Goal: Task Accomplishment & Management: Use online tool/utility

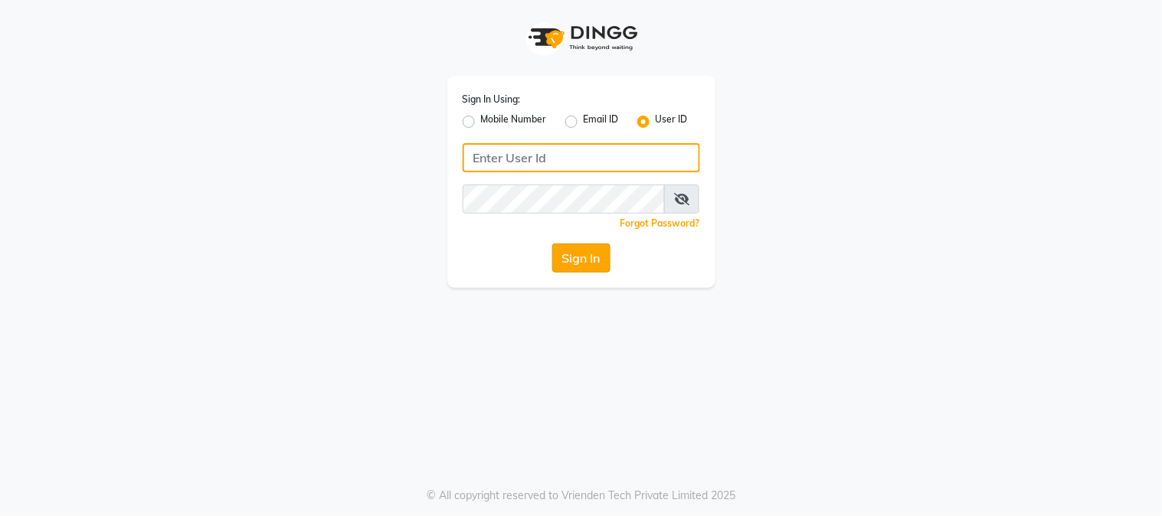
type input "e1947-06"
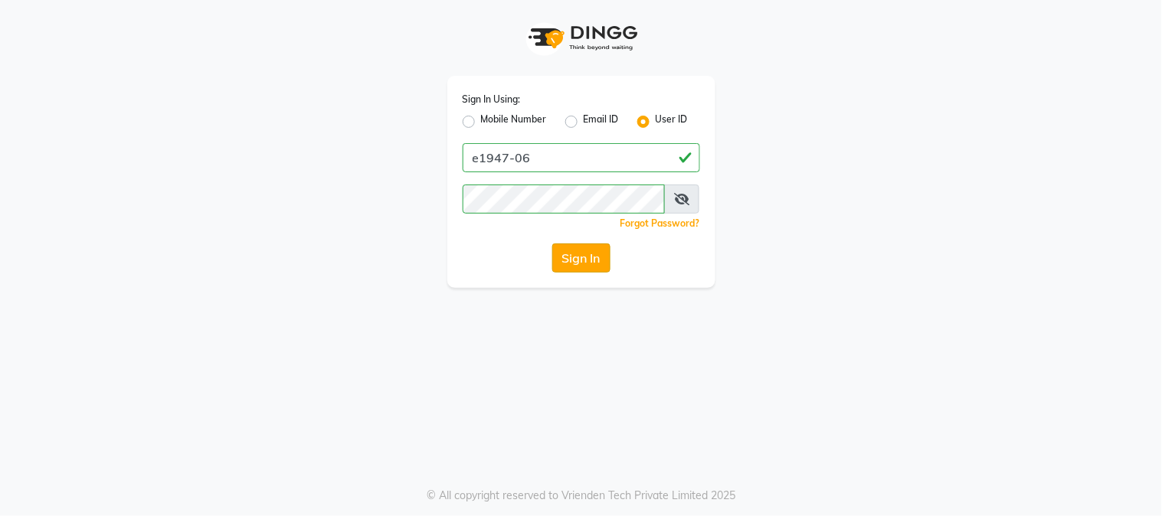
click at [574, 257] on button "Sign In" at bounding box center [581, 257] width 58 height 29
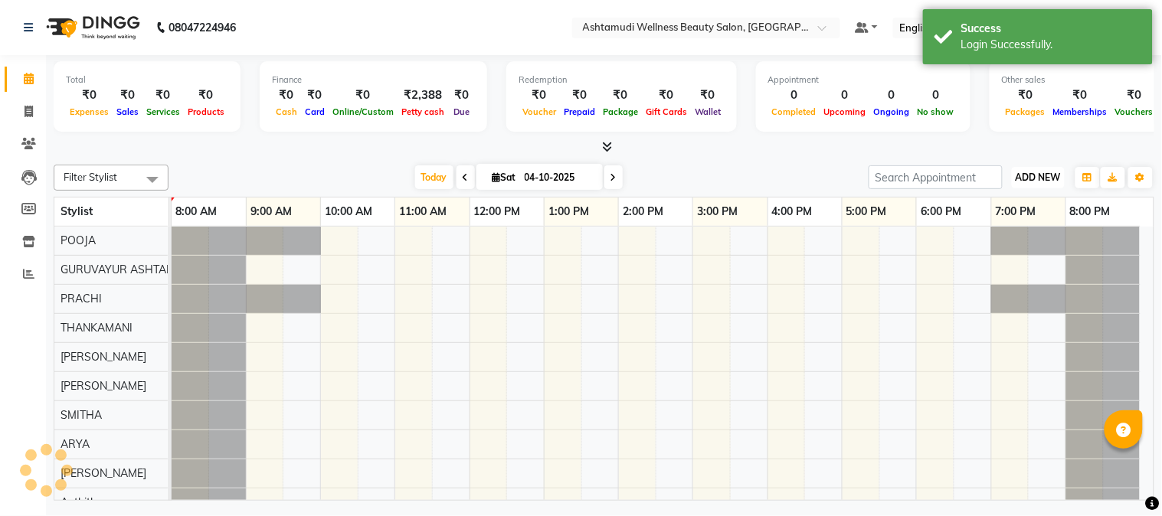
click at [1030, 181] on span "ADD NEW" at bounding box center [1037, 177] width 45 height 11
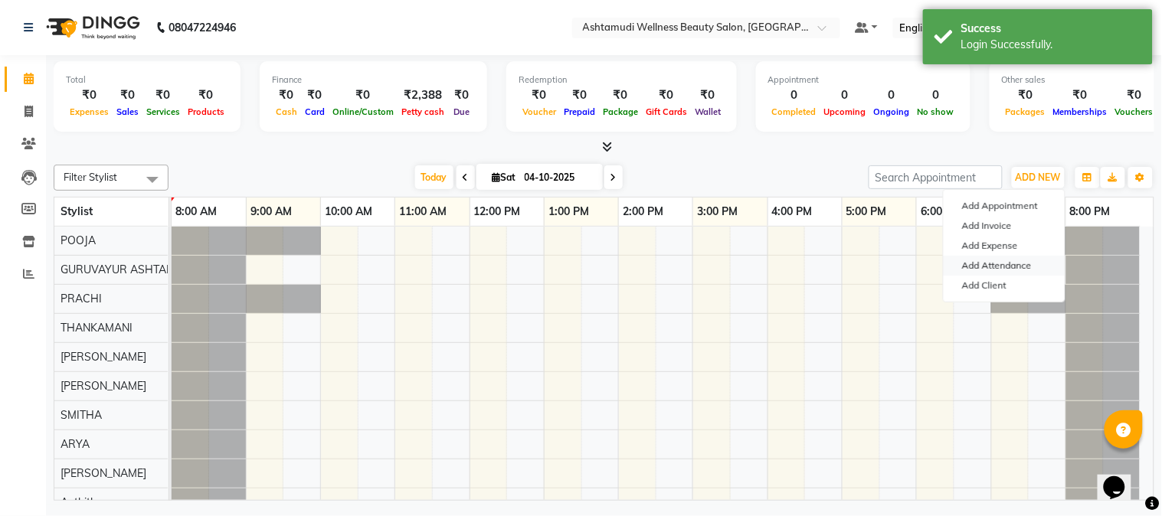
click at [1005, 269] on link "Add Attendance" at bounding box center [1003, 266] width 121 height 20
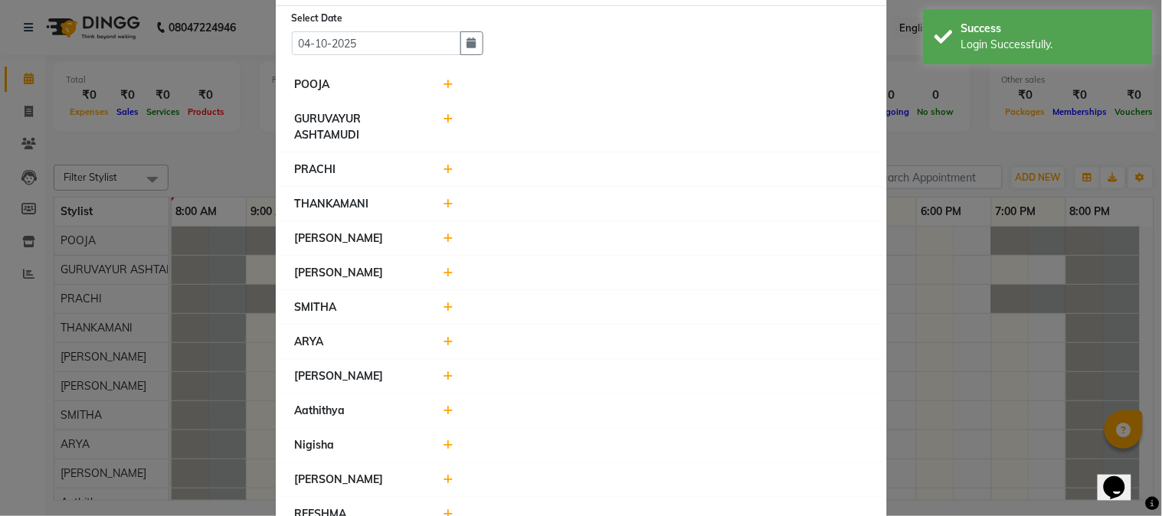
scroll to position [124, 0]
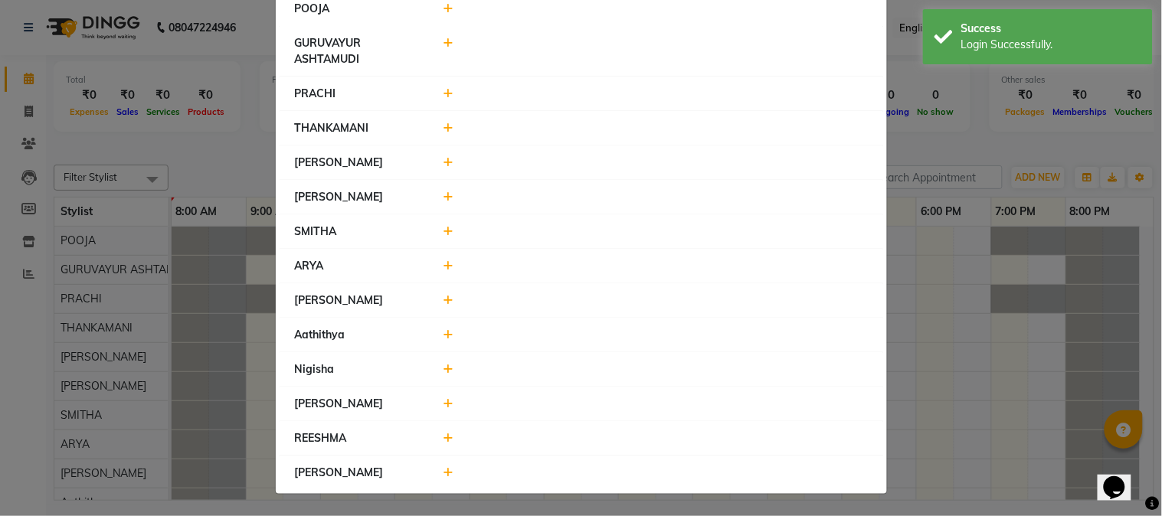
click at [445, 406] on icon at bounding box center [448, 403] width 10 height 11
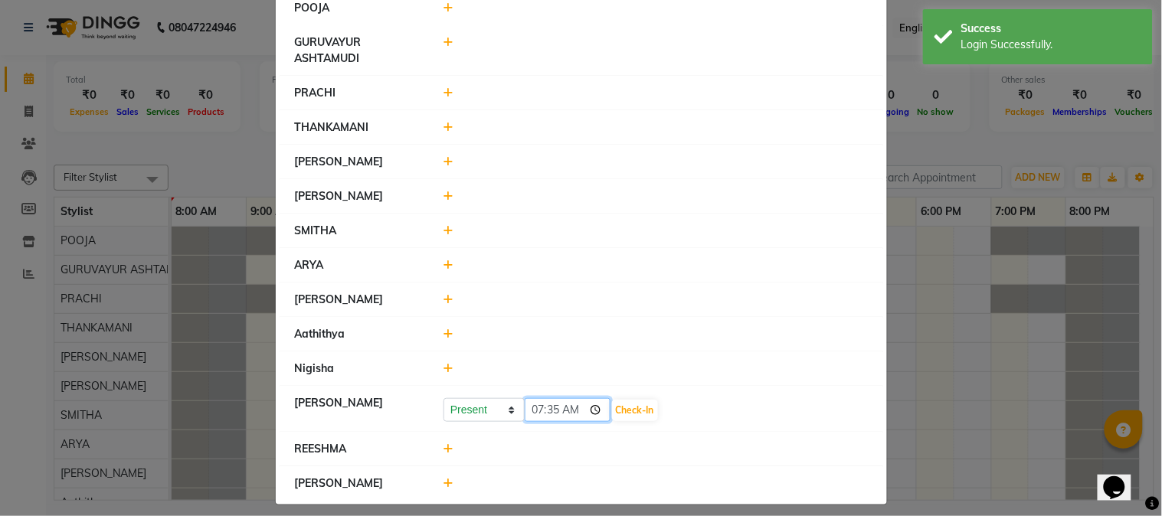
click at [591, 408] on input "07:35" at bounding box center [568, 410] width 86 height 24
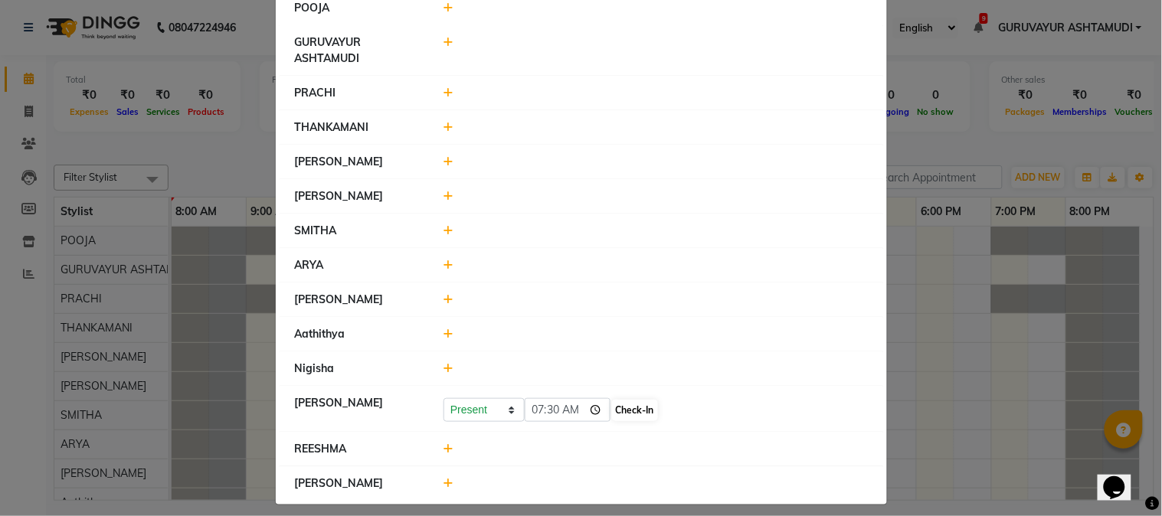
type input "07:30"
click at [637, 417] on button "Check-In" at bounding box center [635, 410] width 46 height 21
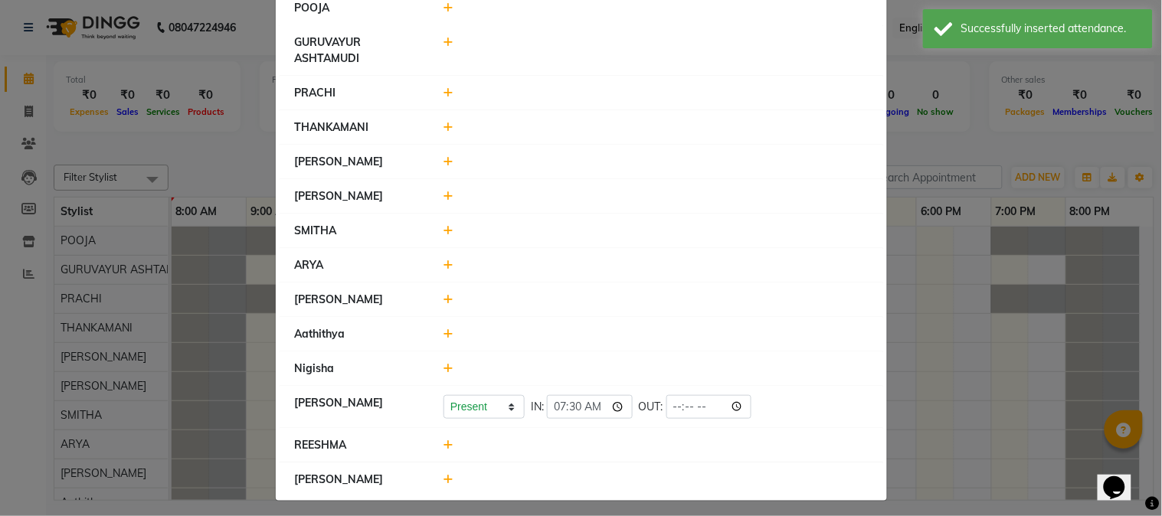
click at [443, 331] on icon at bounding box center [448, 333] width 10 height 11
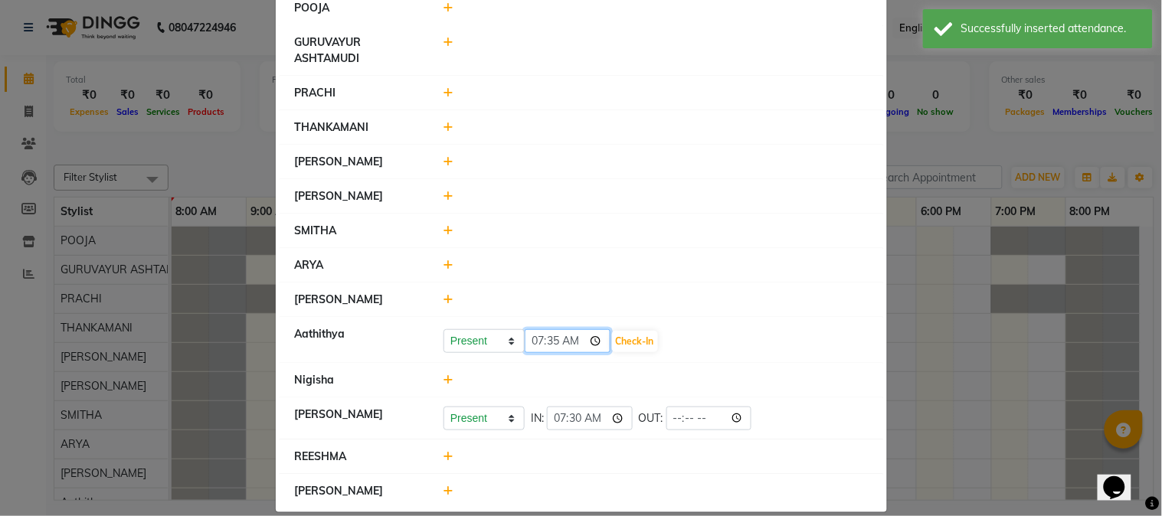
click at [595, 342] on input "07:35" at bounding box center [568, 341] width 86 height 24
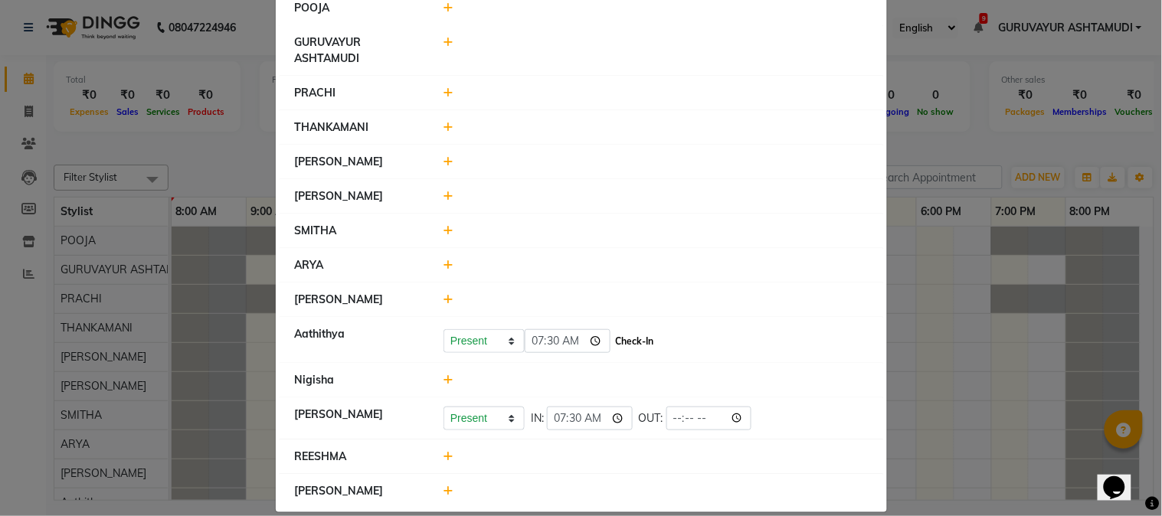
type input "07:30"
click at [644, 342] on button "Check-In" at bounding box center [635, 341] width 46 height 21
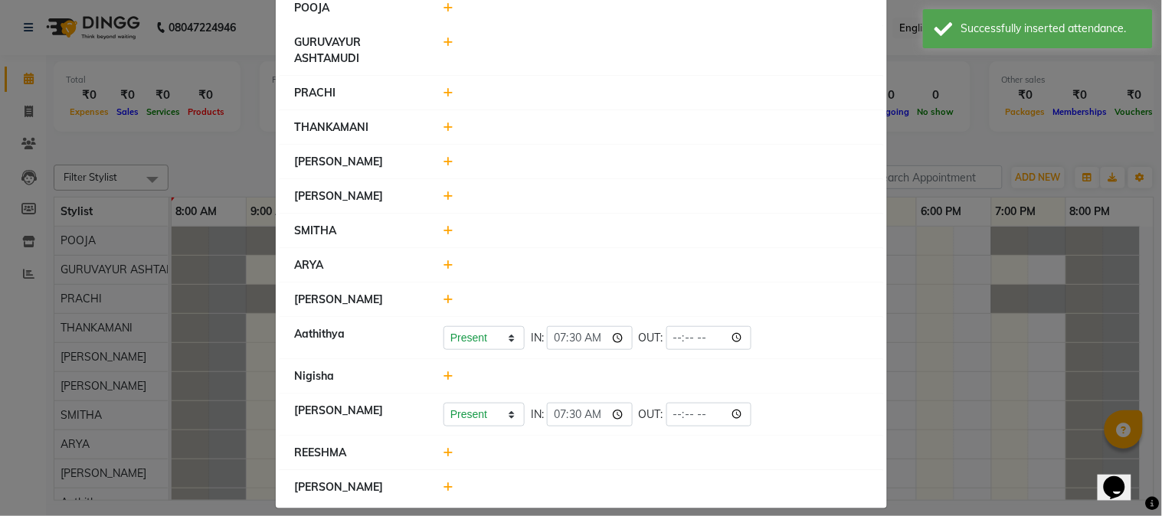
click at [446, 159] on icon at bounding box center [448, 161] width 10 height 11
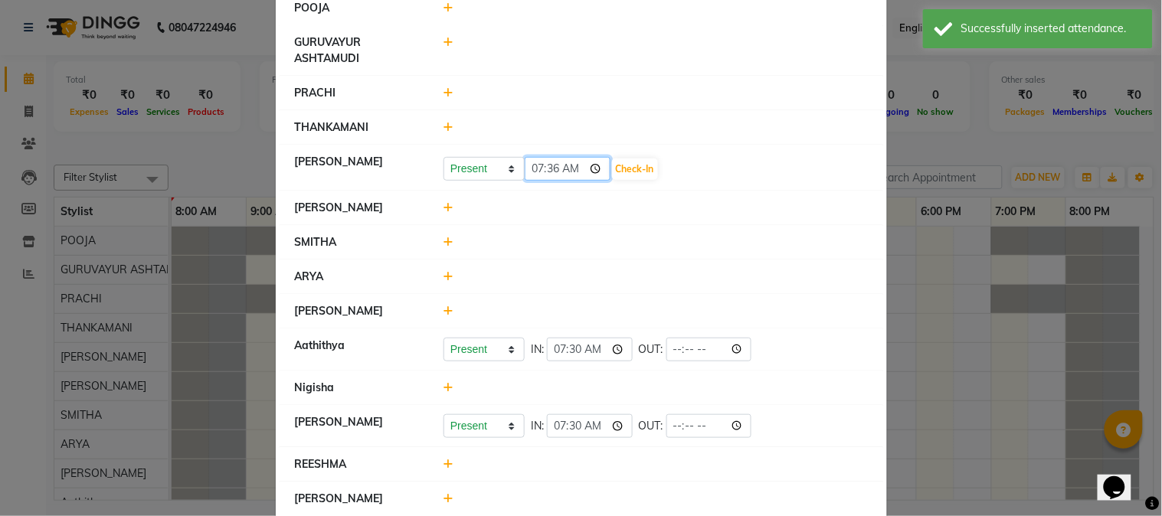
click at [595, 167] on input "07:36" at bounding box center [568, 169] width 86 height 24
type input "07:30"
click at [638, 170] on button "Check-In" at bounding box center [635, 169] width 46 height 21
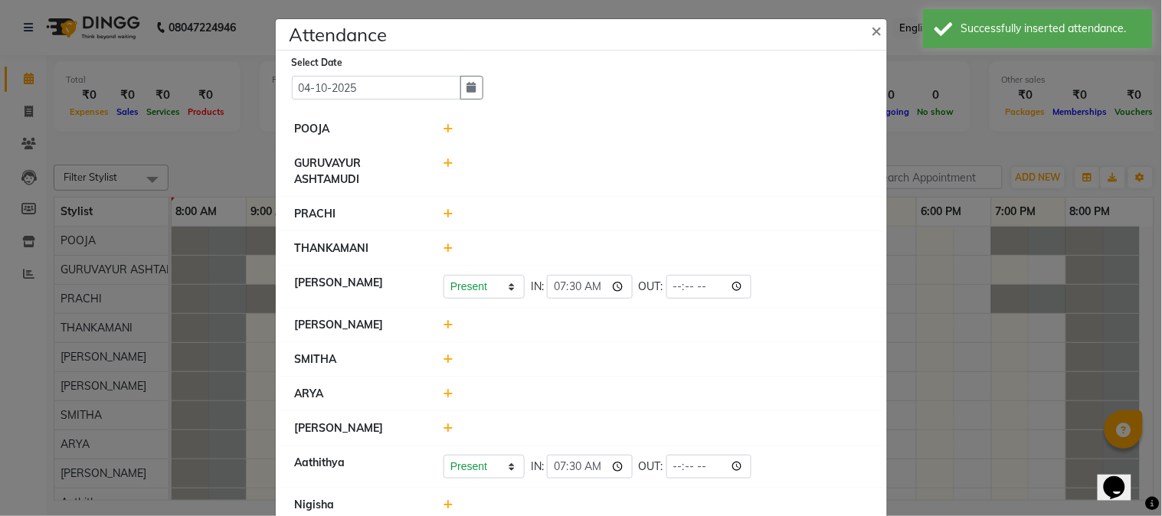
scroll to position [0, 0]
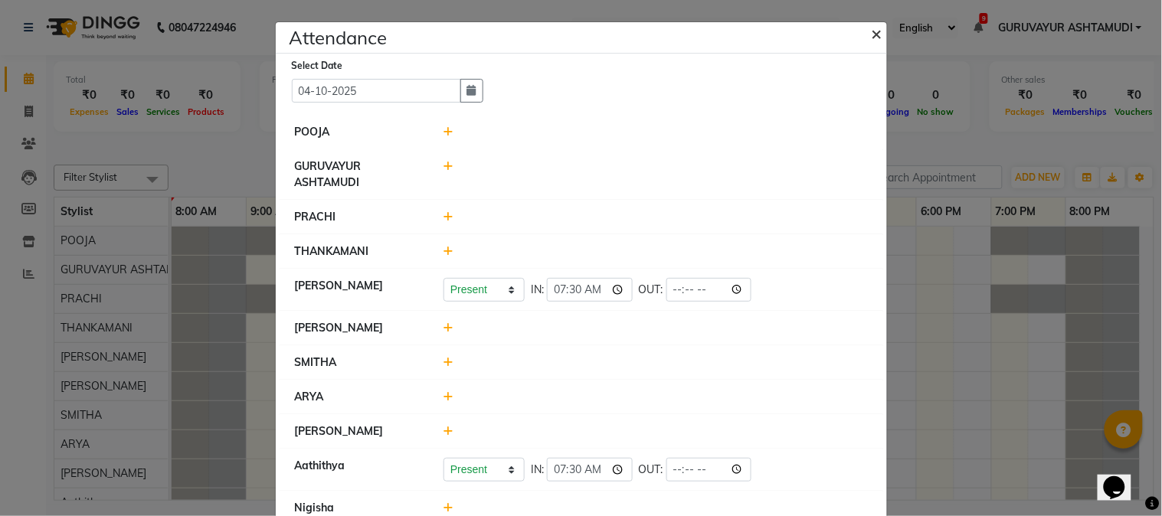
click at [871, 34] on span "×" at bounding box center [876, 32] width 11 height 23
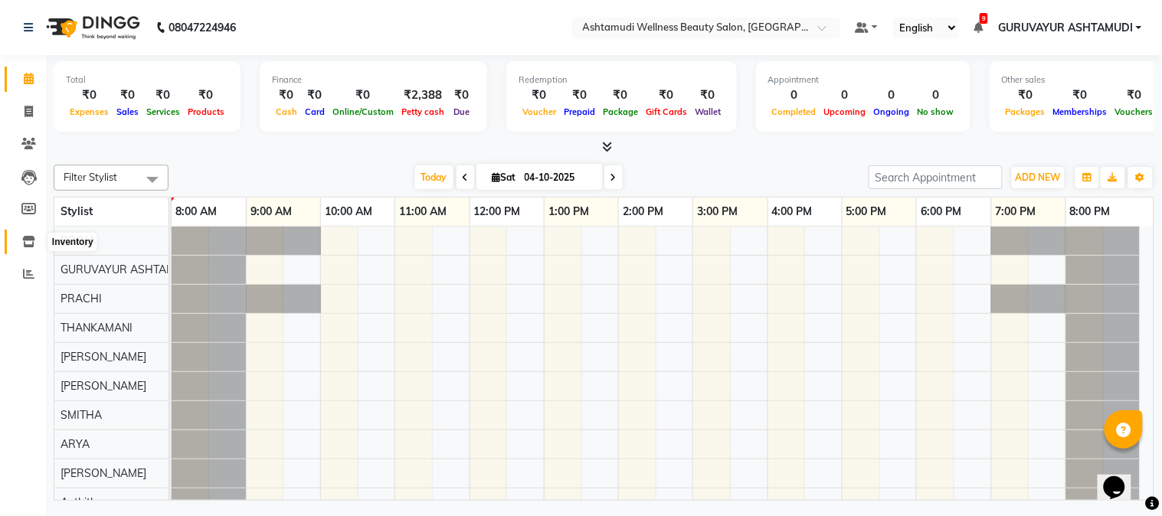
click at [32, 243] on icon at bounding box center [28, 241] width 13 height 11
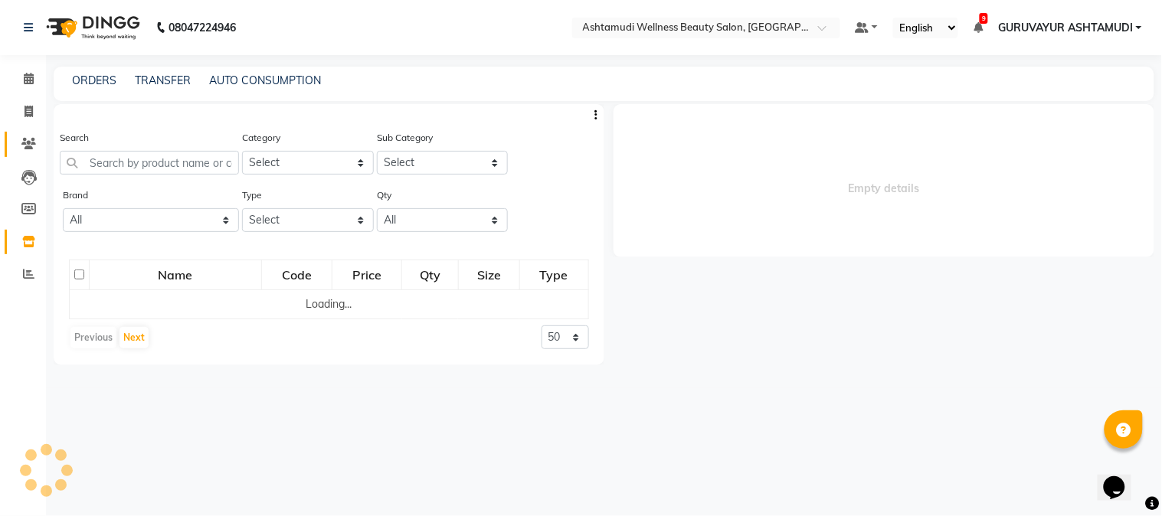
select select
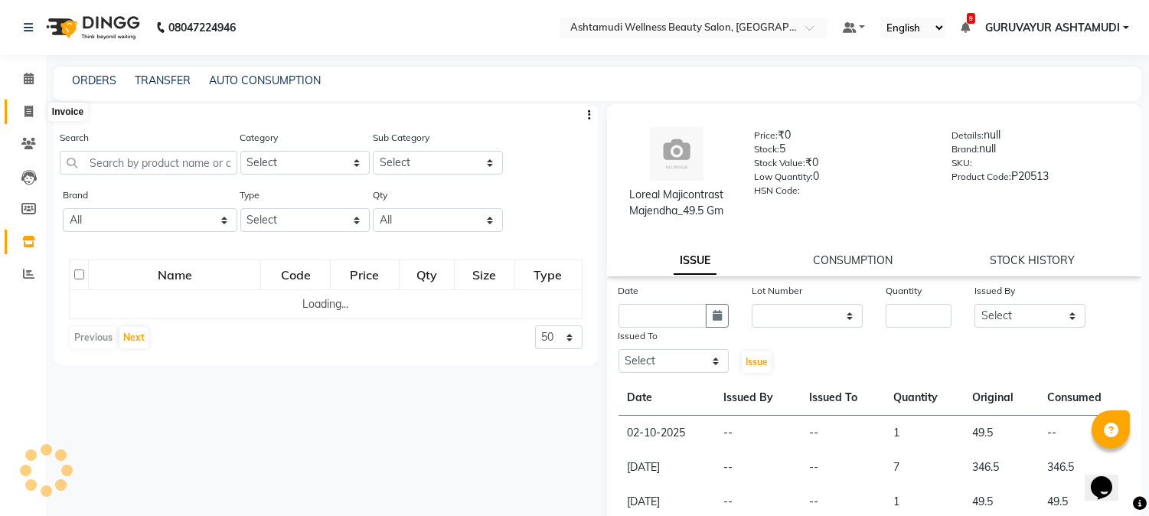
click at [33, 112] on span at bounding box center [28, 112] width 27 height 18
select select "service"
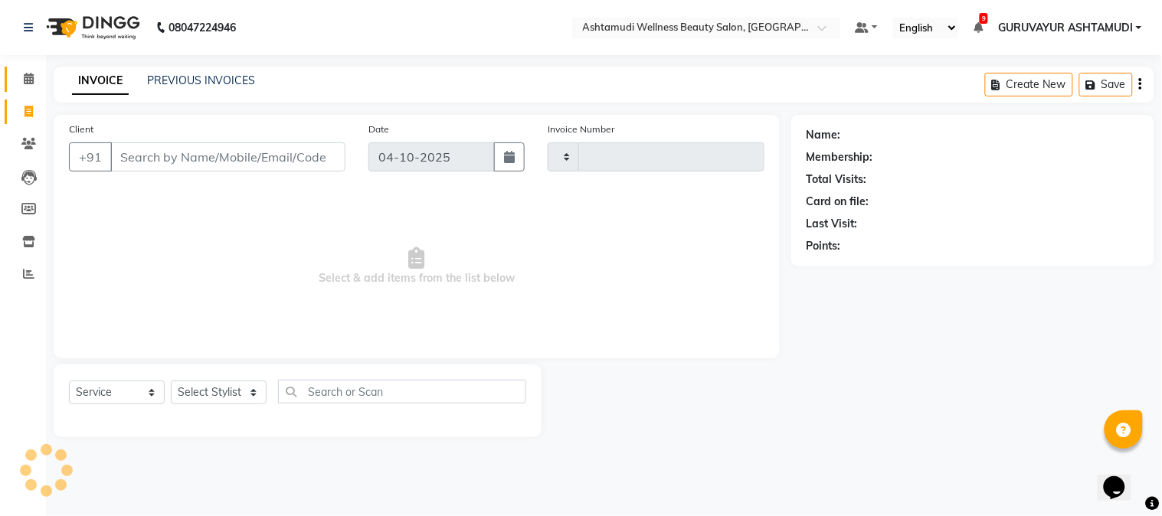
type input "2472"
select select "4660"
click at [25, 80] on icon at bounding box center [29, 78] width 10 height 11
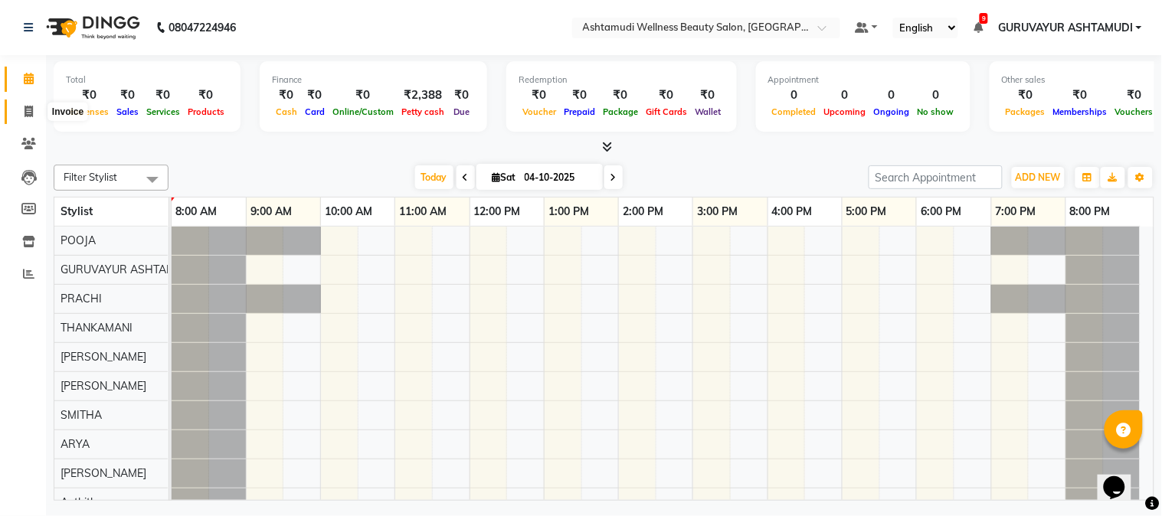
click at [28, 115] on icon at bounding box center [29, 111] width 8 height 11
select select "4660"
select select "service"
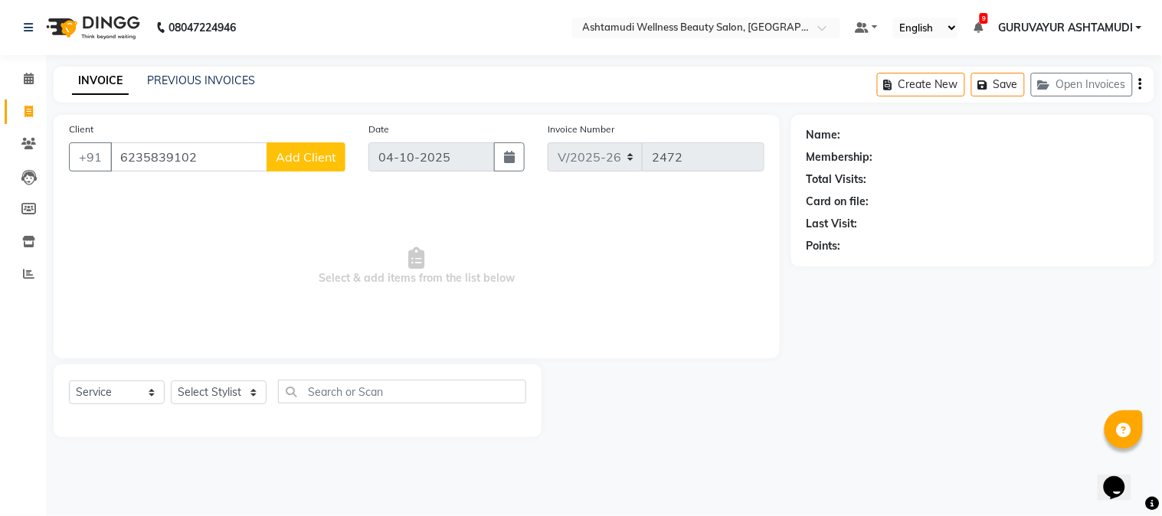
type input "6235839102"
click at [294, 153] on span "Add Client" at bounding box center [306, 156] width 60 height 15
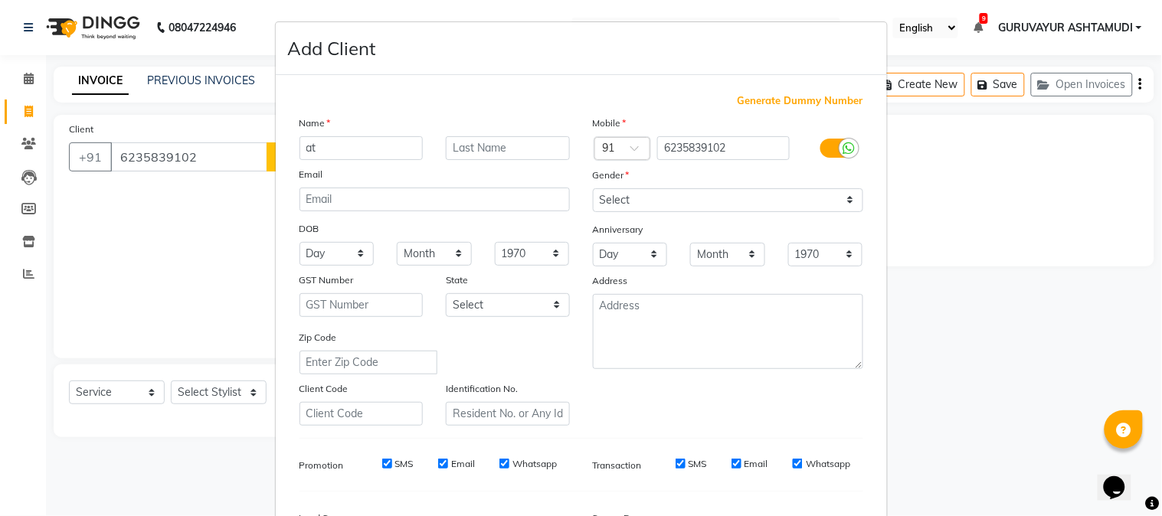
type input "a"
type input "ATHIRA"
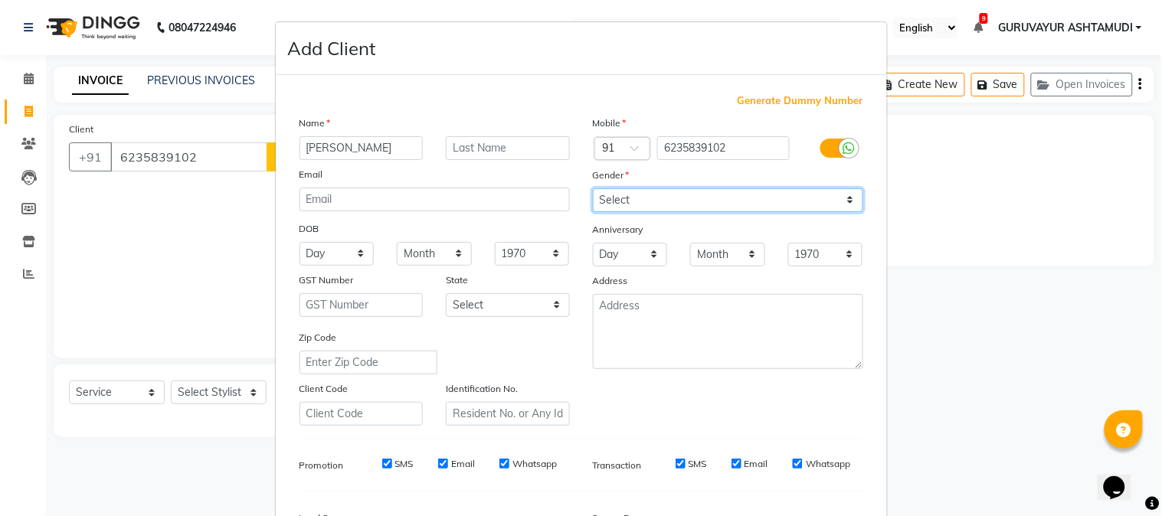
click at [677, 189] on select "Select Male Female Other Prefer Not To Say" at bounding box center [728, 200] width 270 height 24
select select "female"
click at [593, 188] on select "Select Male Female Other Prefer Not To Say" at bounding box center [728, 200] width 270 height 24
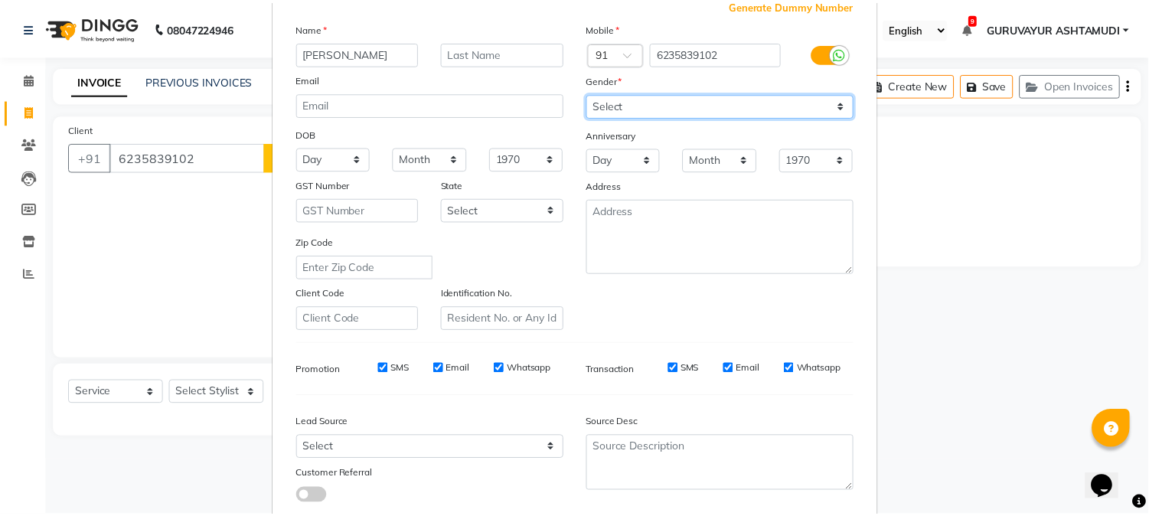
scroll to position [191, 0]
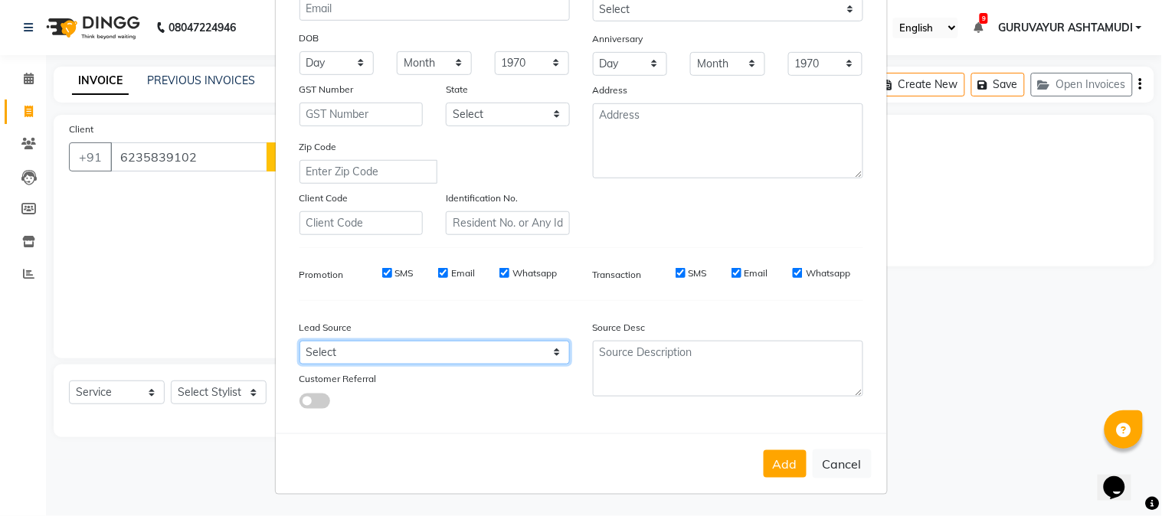
click at [400, 357] on select "Select Walk-in Referral Internet Friend Word of Mouth Advertisement Facebook Ju…" at bounding box center [434, 353] width 270 height 24
select select "31498"
click at [299, 341] on select "Select Walk-in Referral Internet Friend Word of Mouth Advertisement Facebook Ju…" at bounding box center [434, 353] width 270 height 24
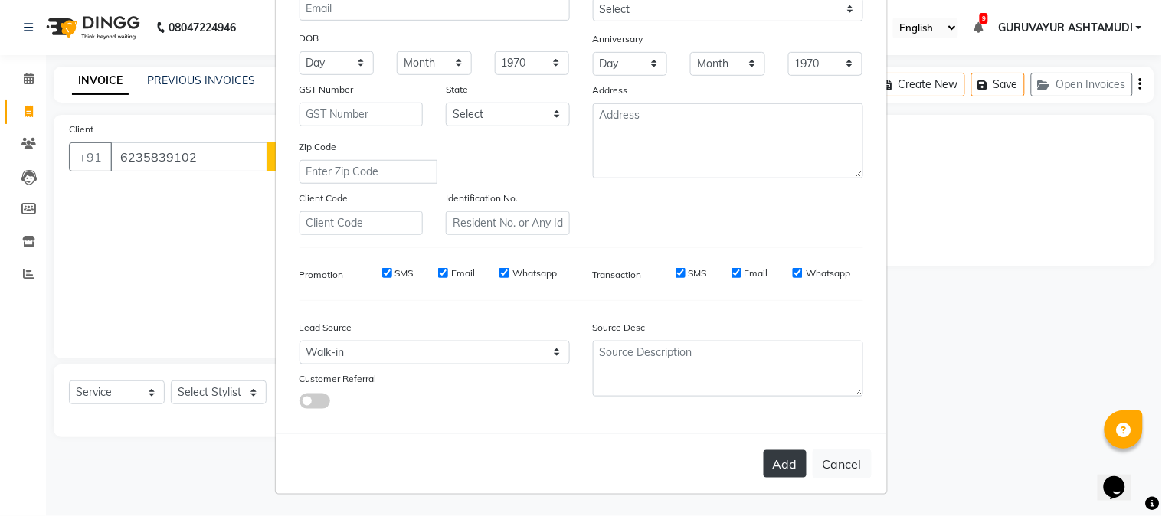
click at [786, 457] on button "Add" at bounding box center [784, 464] width 43 height 28
select select
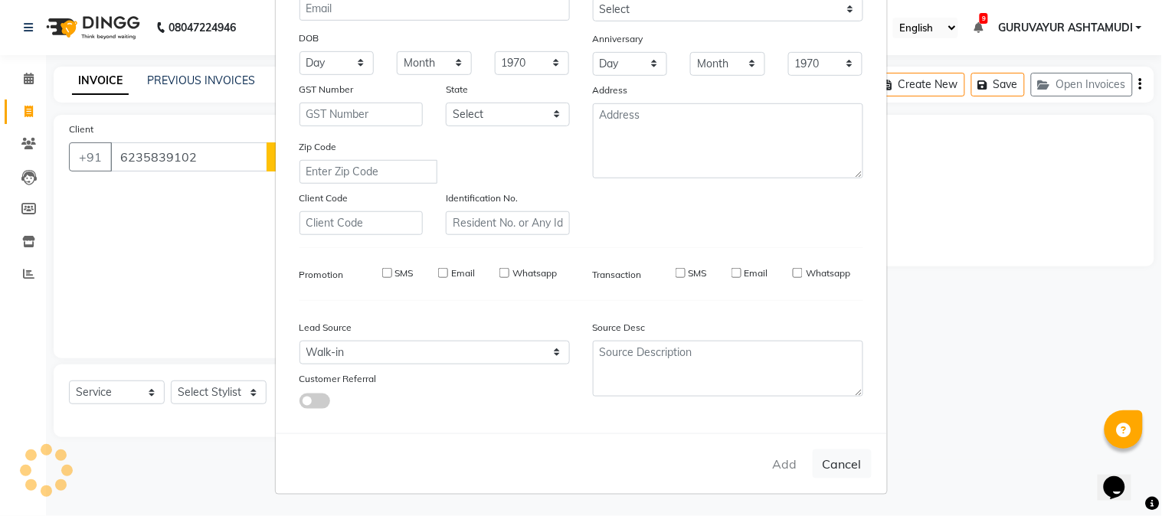
select select
checkbox input "false"
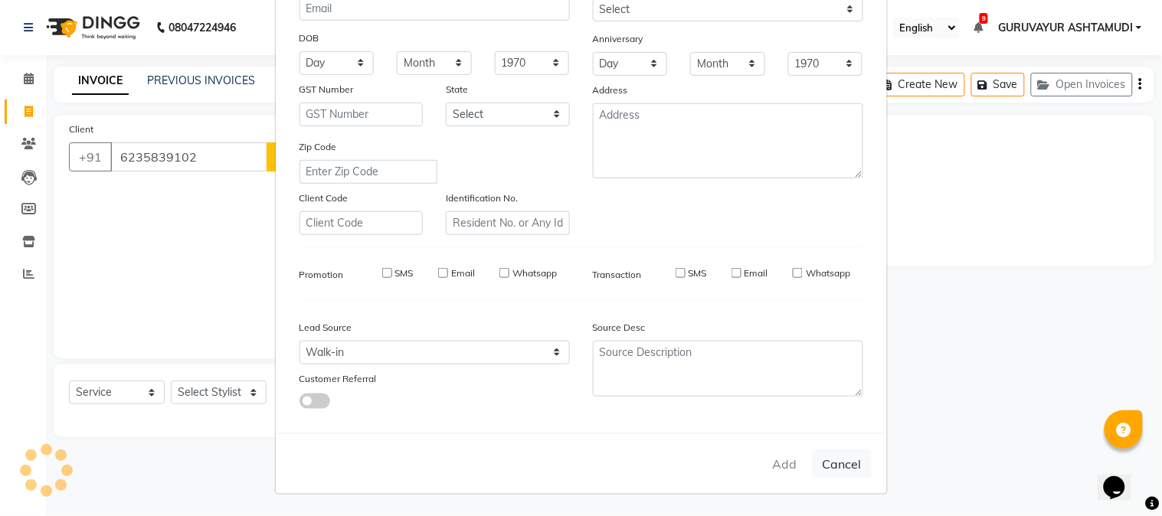
checkbox input "false"
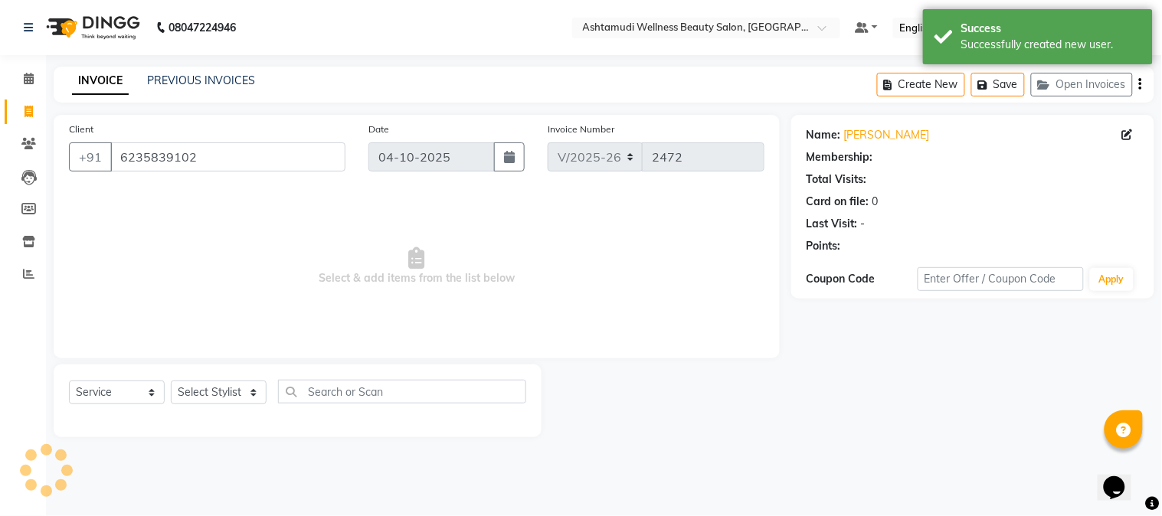
select select "1: Object"
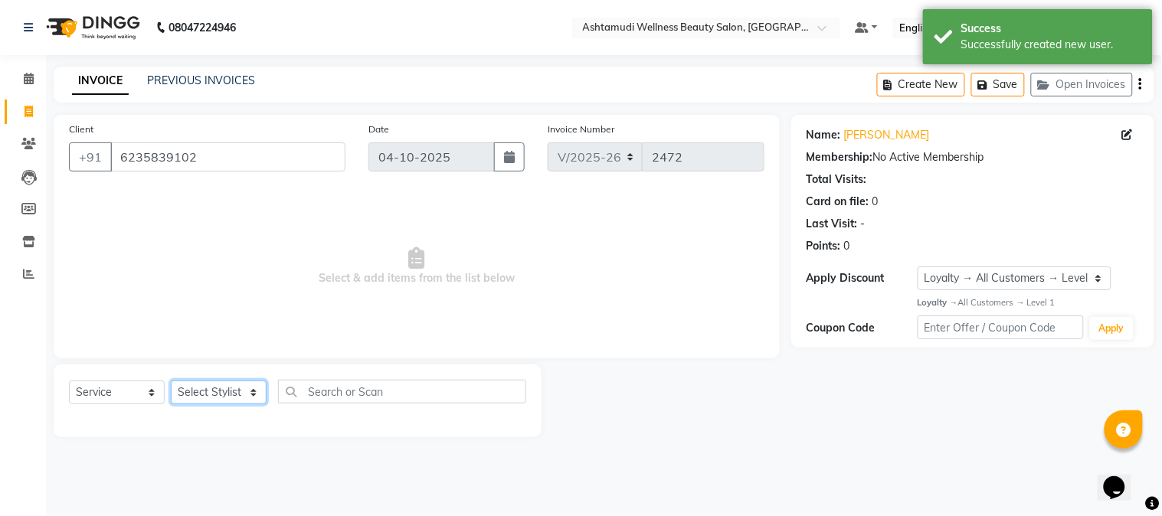
click at [231, 398] on select "Select Stylist Aathithya ANILA Anjana Das ARYA GURUVAYUR ASHTAMUDI NEETHU Nigis…" at bounding box center [219, 393] width 96 height 24
select select "27526"
click at [171, 381] on select "Select Stylist Aathithya ANILA Anjana Das ARYA GURUVAYUR ASHTAMUDI NEETHU Nigis…" at bounding box center [219, 393] width 96 height 24
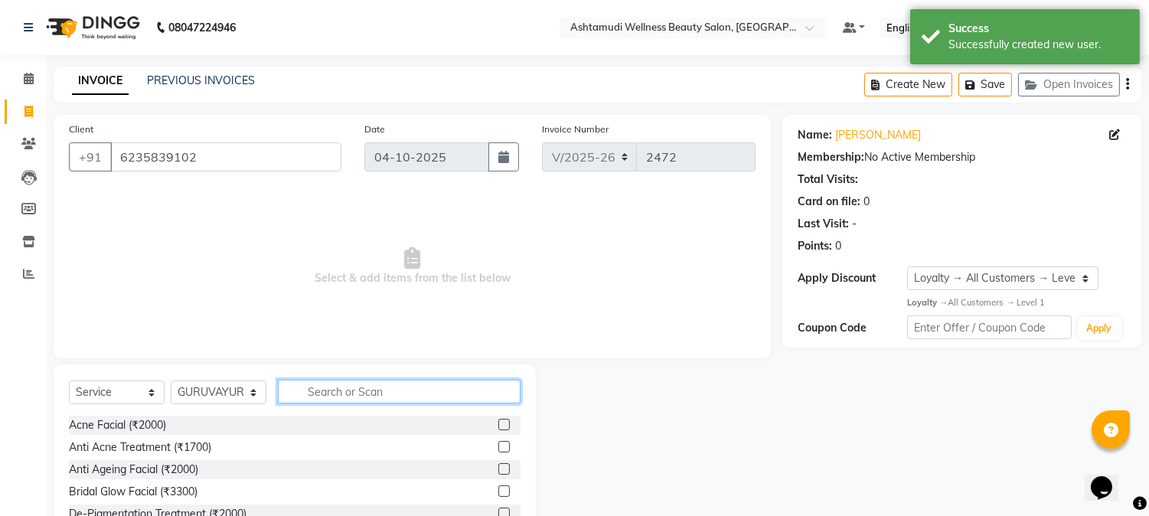
click at [345, 386] on input "text" at bounding box center [399, 392] width 243 height 24
type input "A"
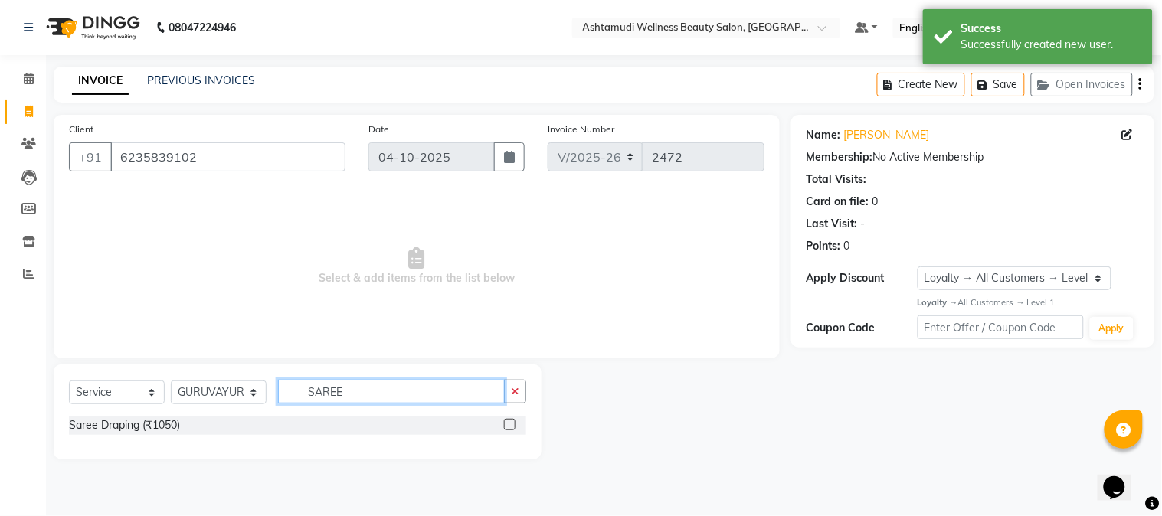
type input "SAREE"
click at [508, 425] on label at bounding box center [509, 424] width 11 height 11
click at [508, 425] on input "checkbox" at bounding box center [509, 425] width 10 height 10
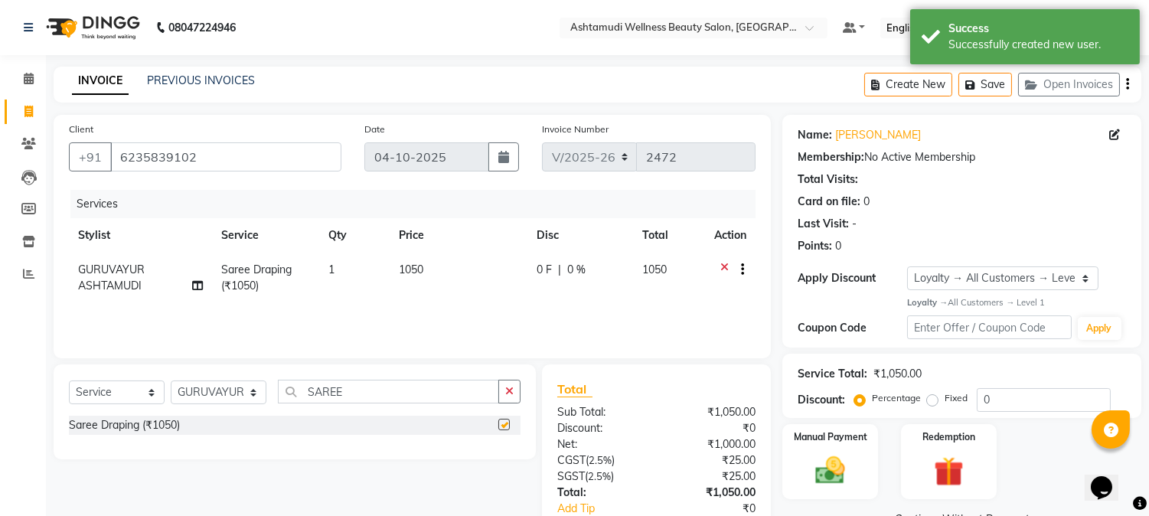
checkbox input "false"
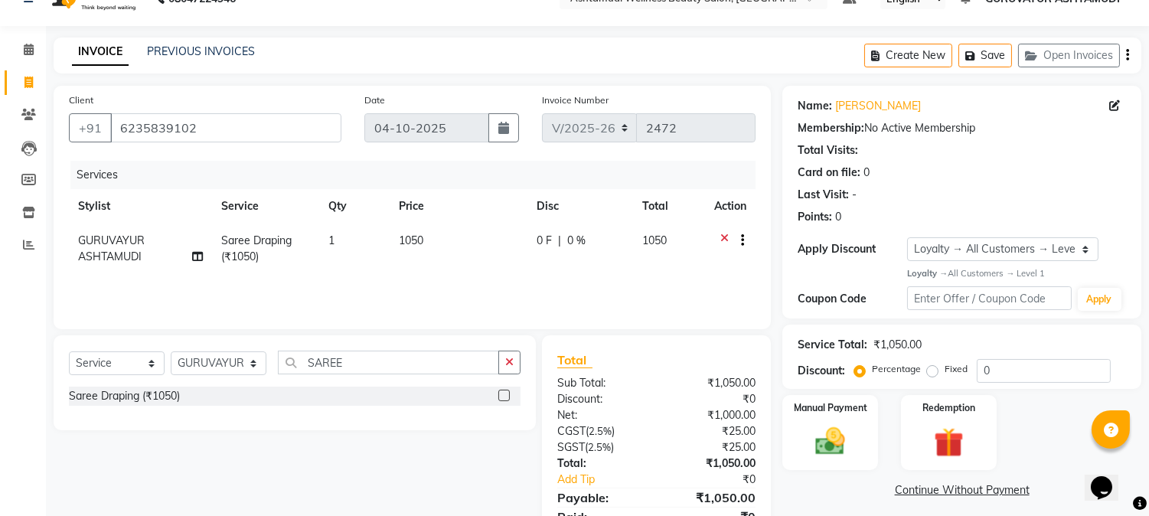
scroll to position [0, 0]
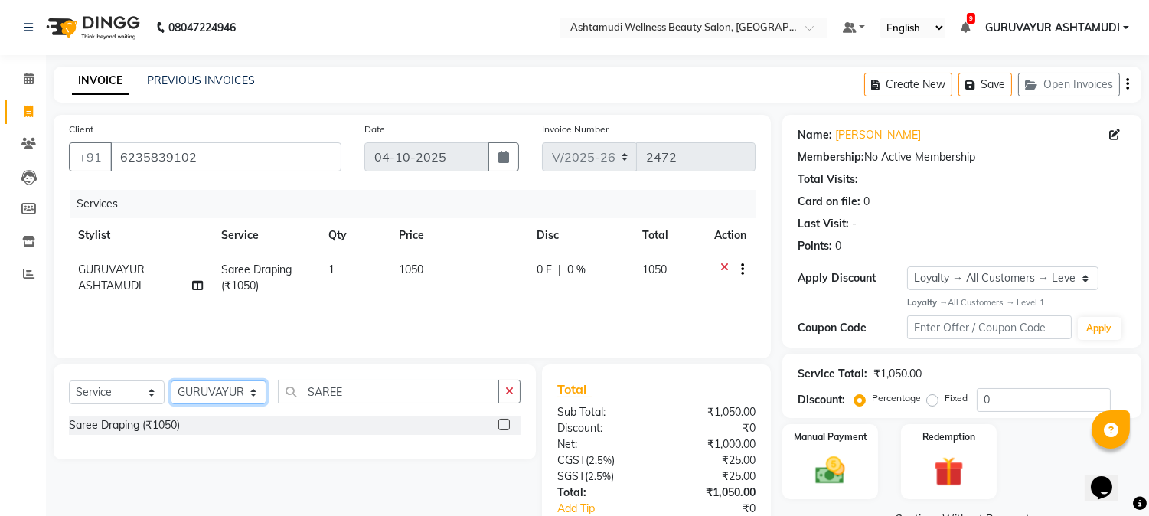
click at [212, 400] on select "Select Stylist Aathithya ANILA Anjana Das ARYA GURUVAYUR ASHTAMUDI NEETHU Nigis…" at bounding box center [219, 393] width 96 height 24
select select "38876"
click at [171, 381] on select "Select Stylist Aathithya ANILA Anjana Das ARYA GURUVAYUR ASHTAMUDI NEETHU Nigis…" at bounding box center [219, 393] width 96 height 24
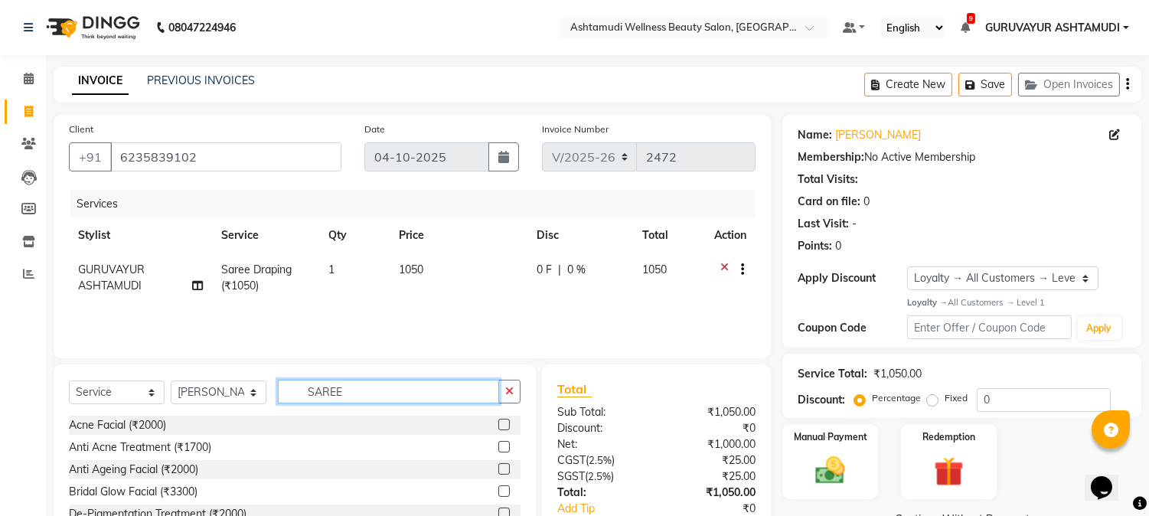
drag, startPoint x: 362, startPoint y: 391, endPoint x: 261, endPoint y: 402, distance: 101.7
click at [264, 400] on div "Select Service Product Membership Package Voucher Prepaid Gift Card Select Styl…" at bounding box center [295, 398] width 452 height 36
type input "h"
type input "blow"
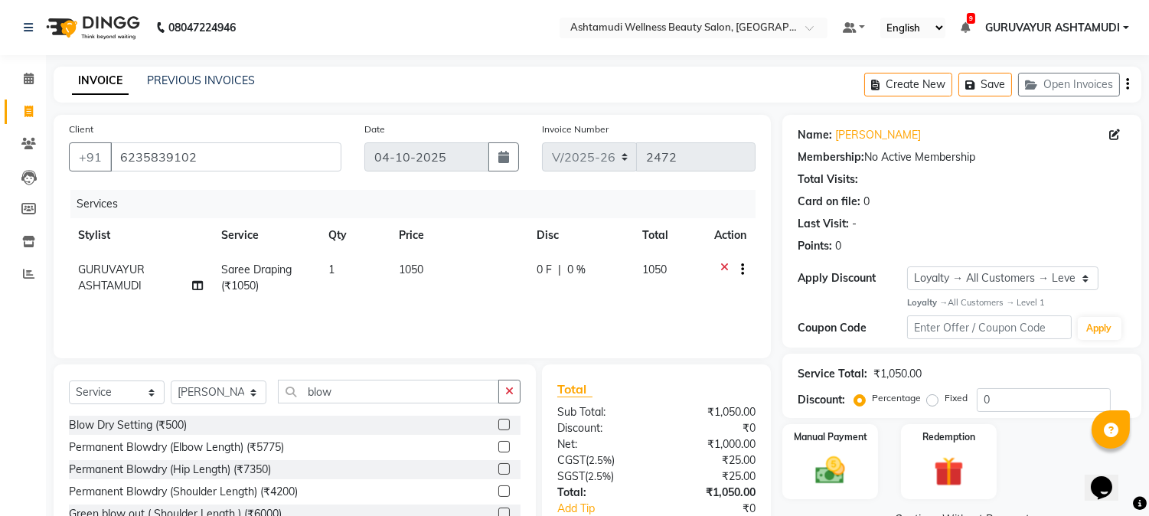
click at [498, 423] on label at bounding box center [503, 424] width 11 height 11
click at [498, 423] on input "checkbox" at bounding box center [503, 425] width 10 height 10
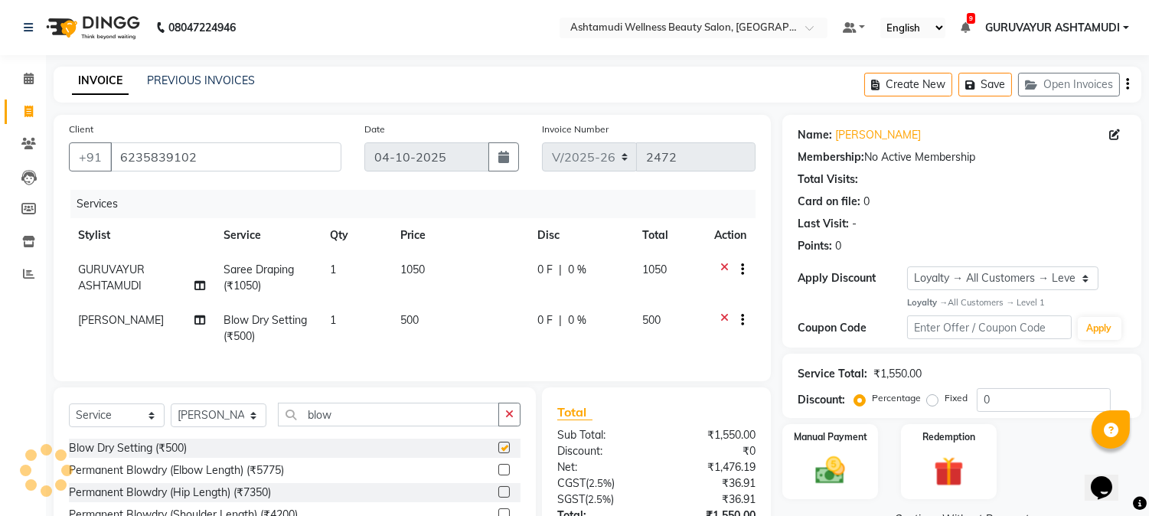
checkbox input "false"
click at [724, 318] on icon at bounding box center [725, 321] width 8 height 19
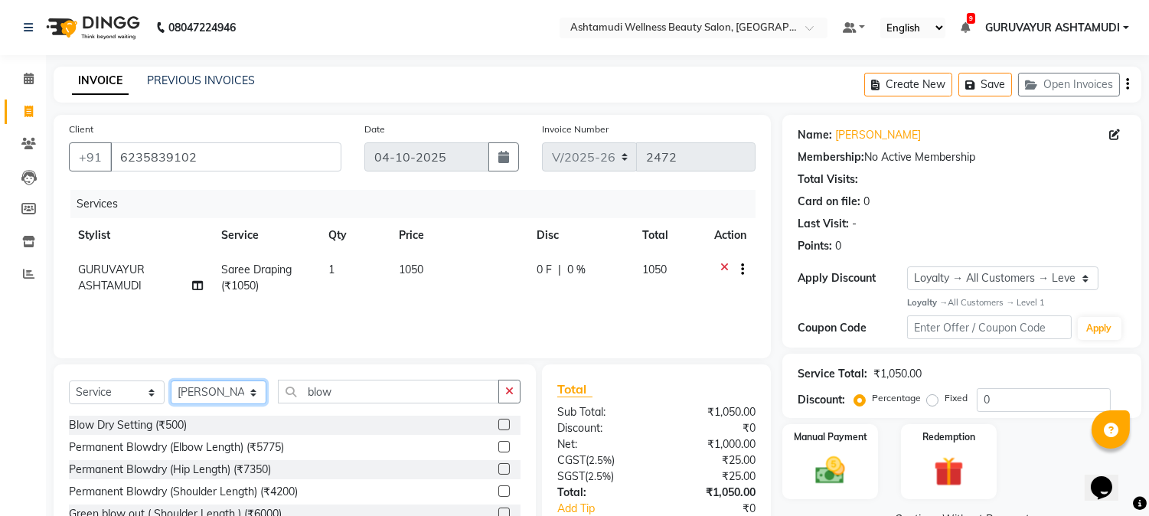
click at [222, 387] on select "Select Stylist Aathithya ANILA Anjana Das ARYA GURUVAYUR ASHTAMUDI NEETHU Nigis…" at bounding box center [219, 393] width 96 height 24
select select "27526"
click at [171, 381] on select "Select Stylist Aathithya ANILA Anjana Das ARYA GURUVAYUR ASHTAMUDI NEETHU Nigis…" at bounding box center [219, 393] width 96 height 24
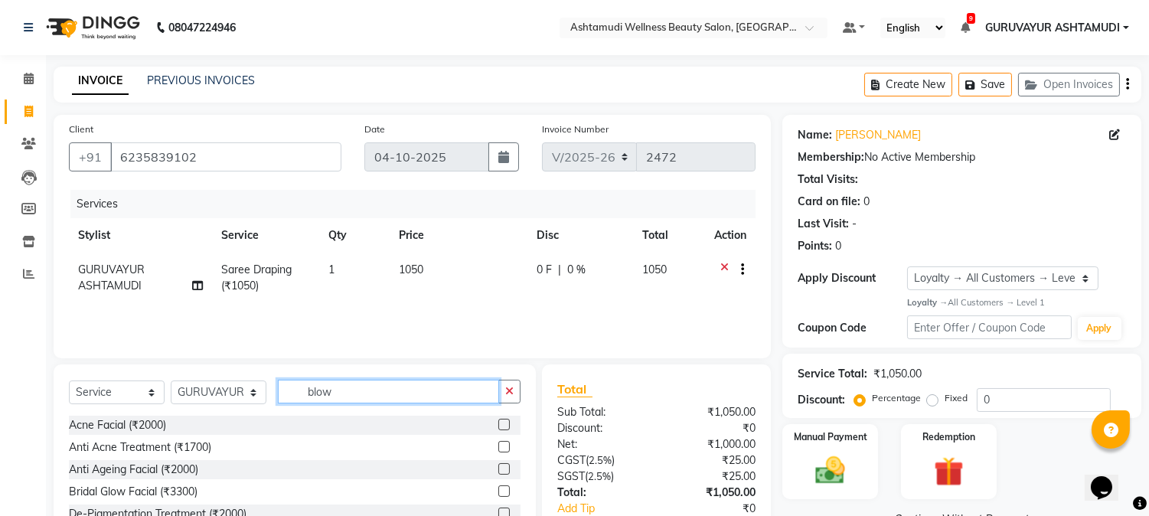
drag, startPoint x: 350, startPoint y: 401, endPoint x: 231, endPoint y: 379, distance: 120.7
click at [231, 380] on div "Select Service Product Membership Package Voucher Prepaid Gift Card Select Styl…" at bounding box center [295, 398] width 452 height 36
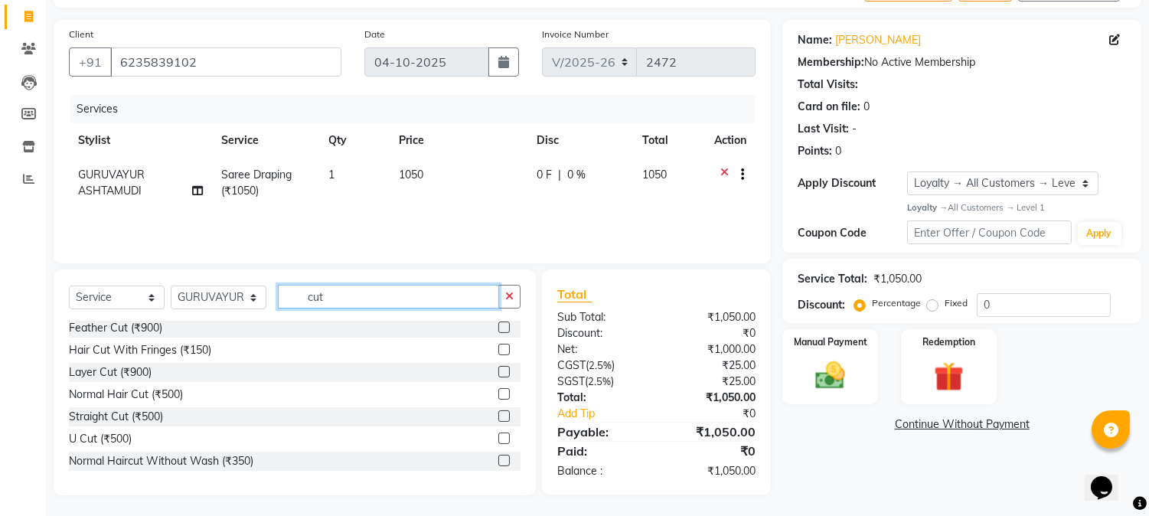
scroll to position [96, 0]
type input "cut"
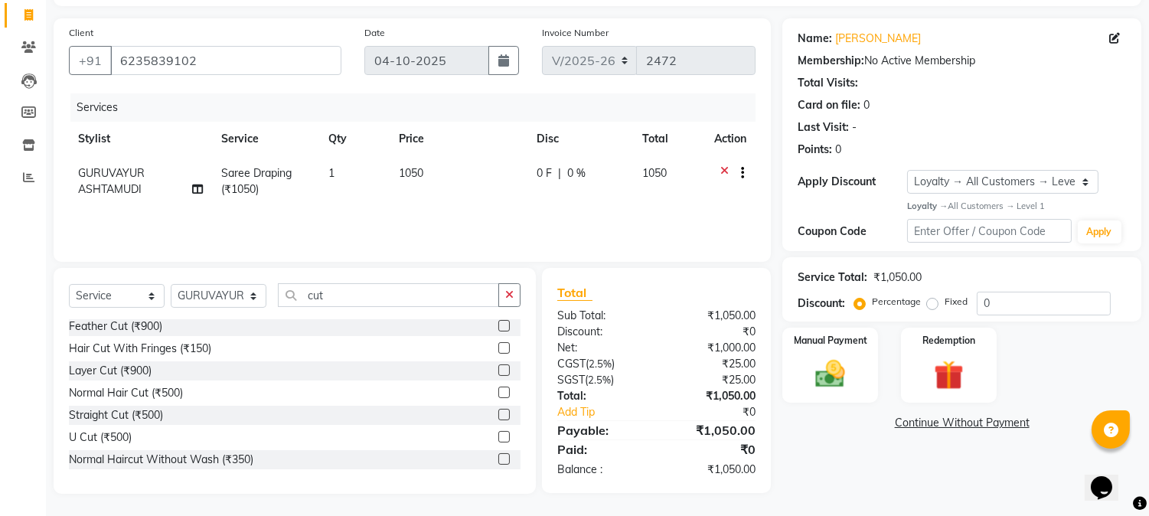
click at [498, 457] on label at bounding box center [503, 458] width 11 height 11
click at [498, 457] on input "checkbox" at bounding box center [503, 460] width 10 height 10
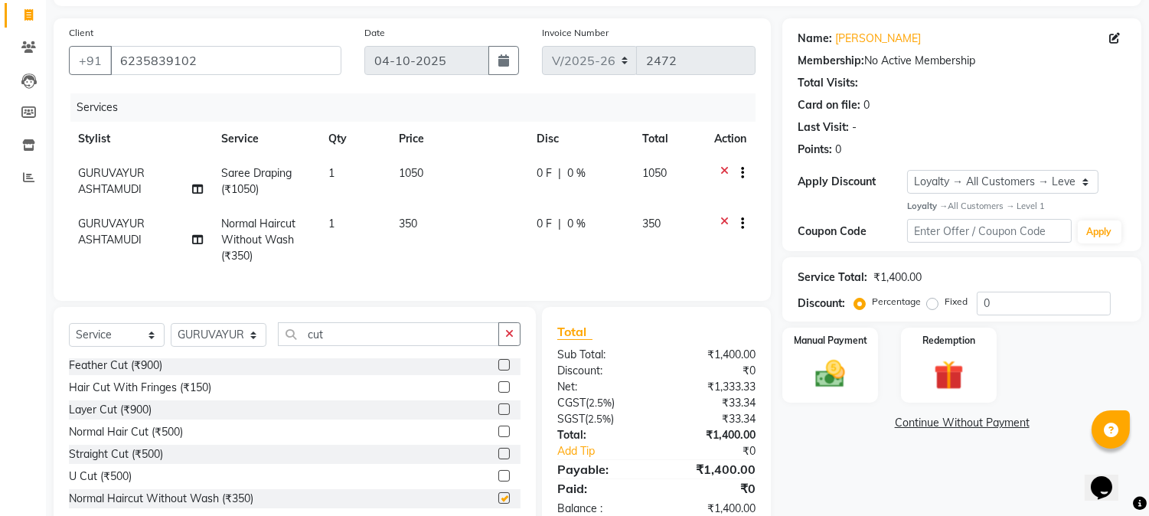
checkbox input "false"
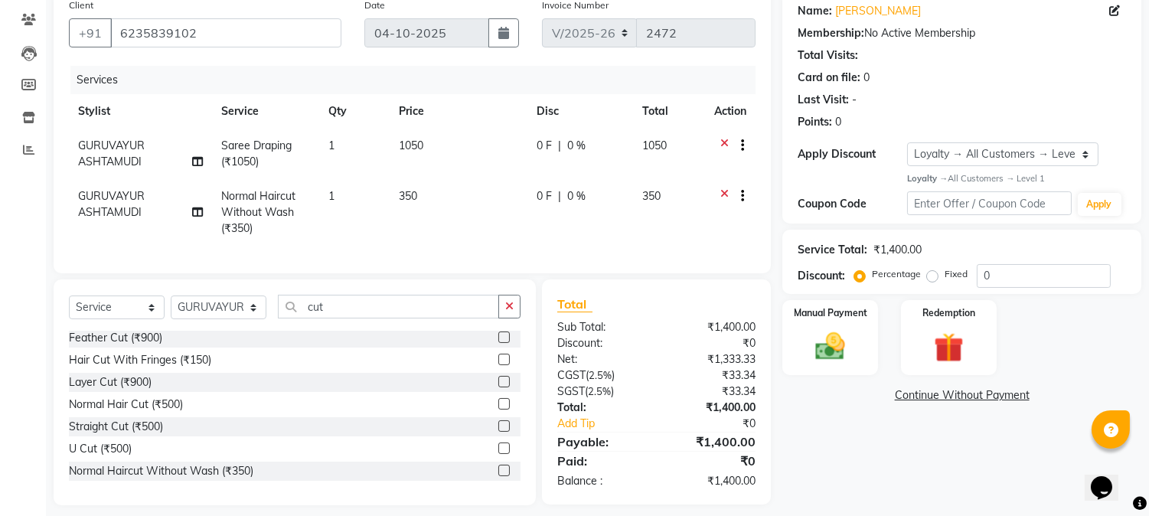
scroll to position [149, 0]
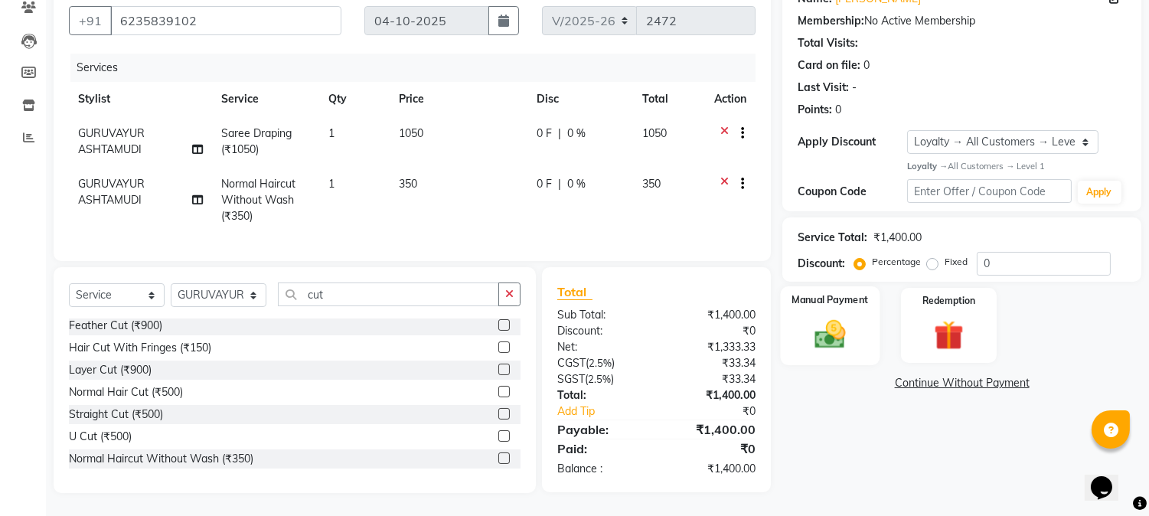
click at [832, 323] on img at bounding box center [831, 334] width 51 height 36
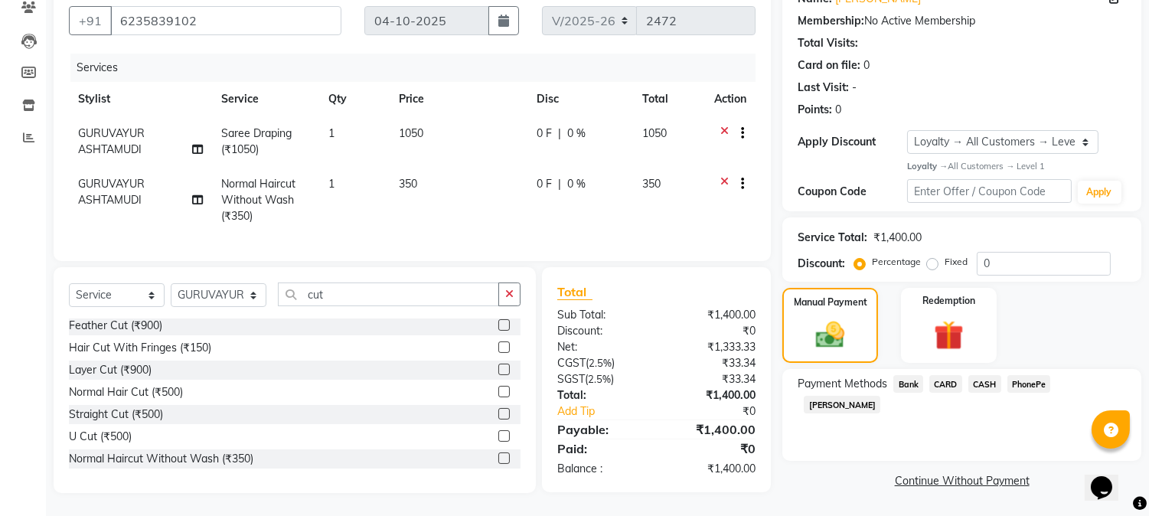
click at [1031, 379] on span "PhonePe" at bounding box center [1030, 384] width 44 height 18
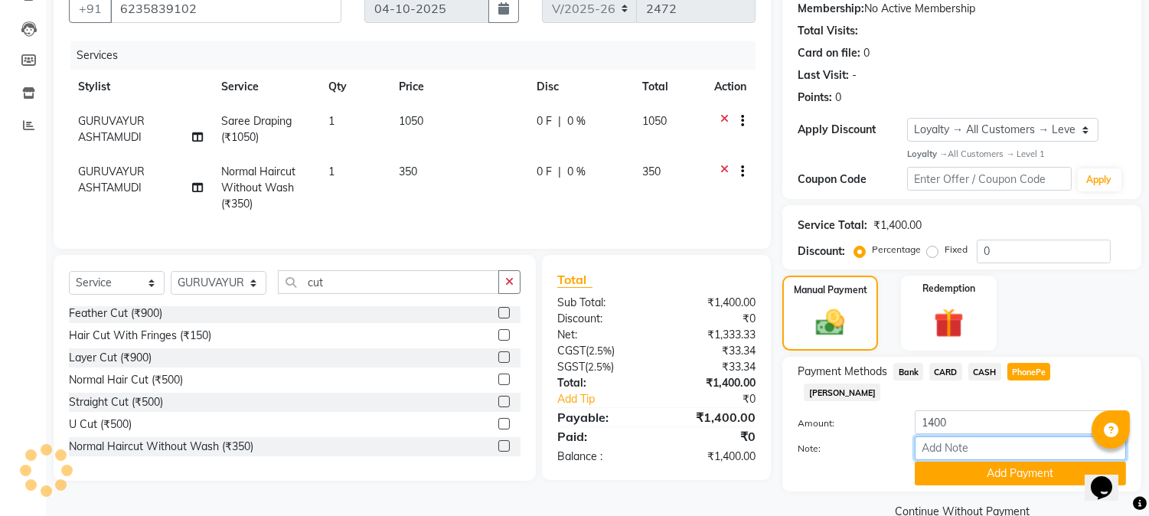
click at [968, 436] on input "Note:" at bounding box center [1020, 448] width 211 height 24
type input "RINI"
click at [979, 462] on button "Add Payment" at bounding box center [1020, 474] width 211 height 24
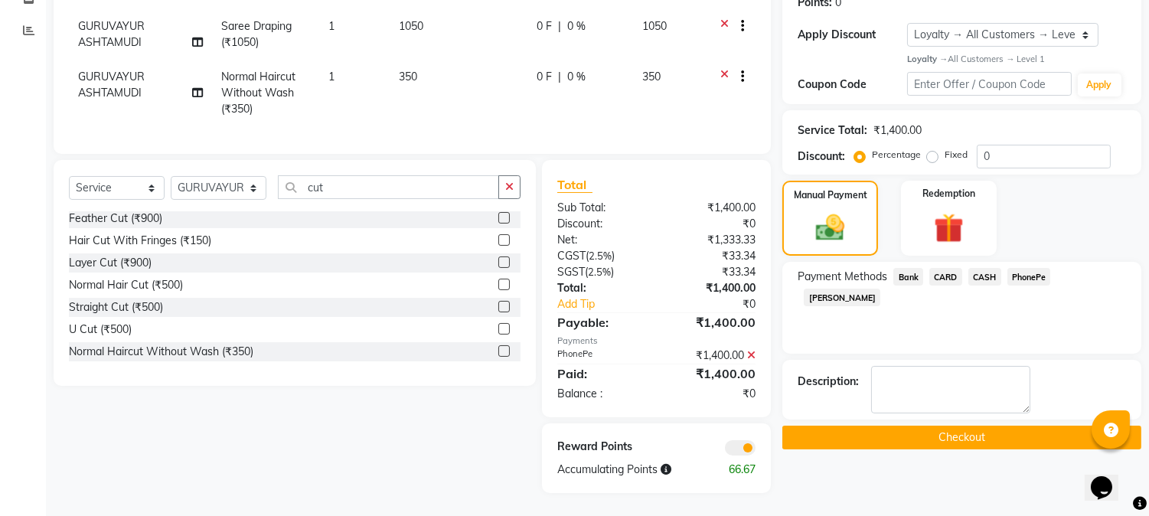
scroll to position [256, 0]
click at [976, 429] on button "Checkout" at bounding box center [962, 438] width 359 height 24
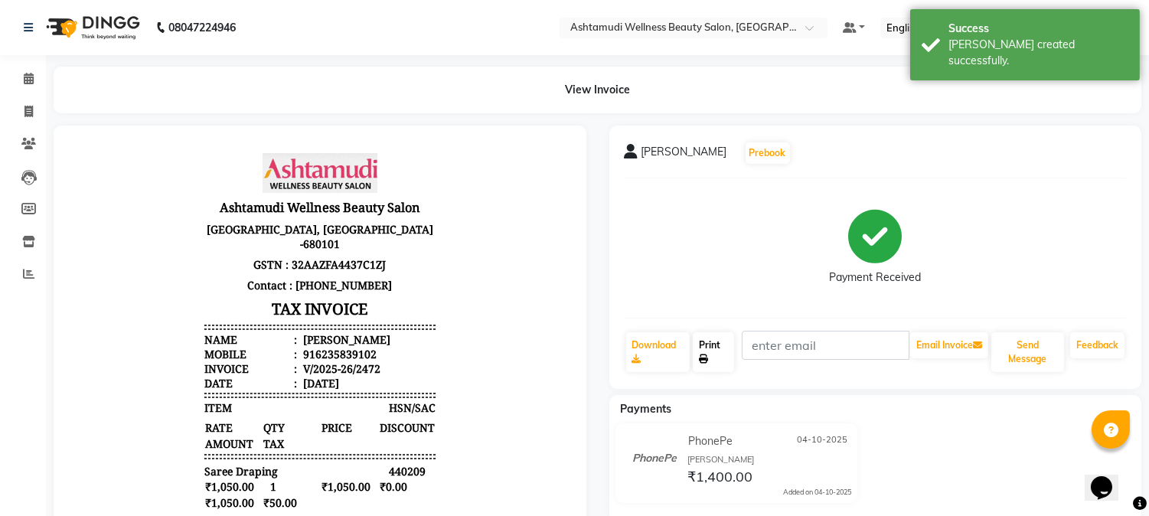
click at [708, 353] on link "Print" at bounding box center [713, 352] width 41 height 40
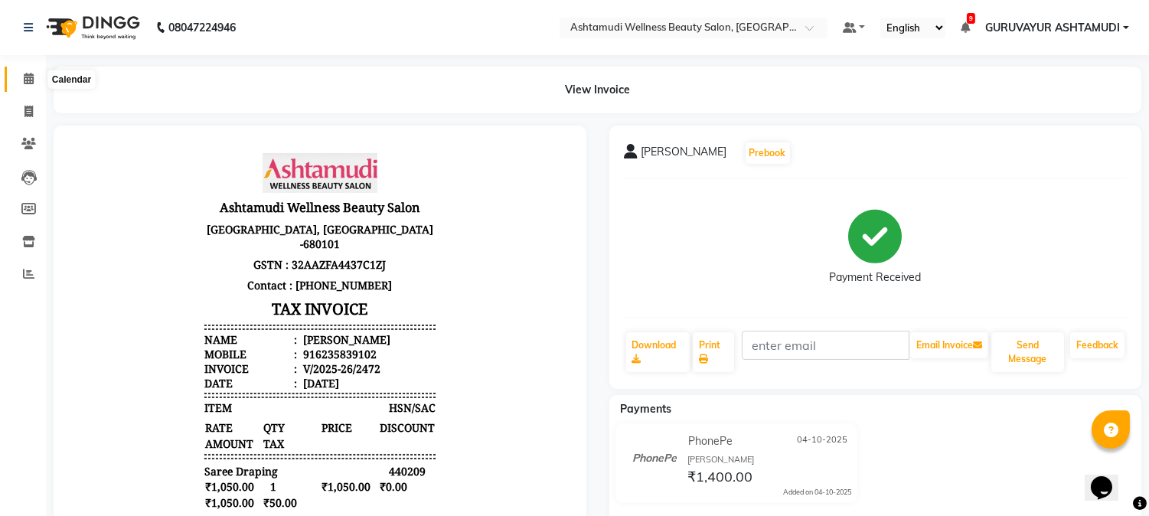
click at [21, 79] on span at bounding box center [28, 79] width 27 height 18
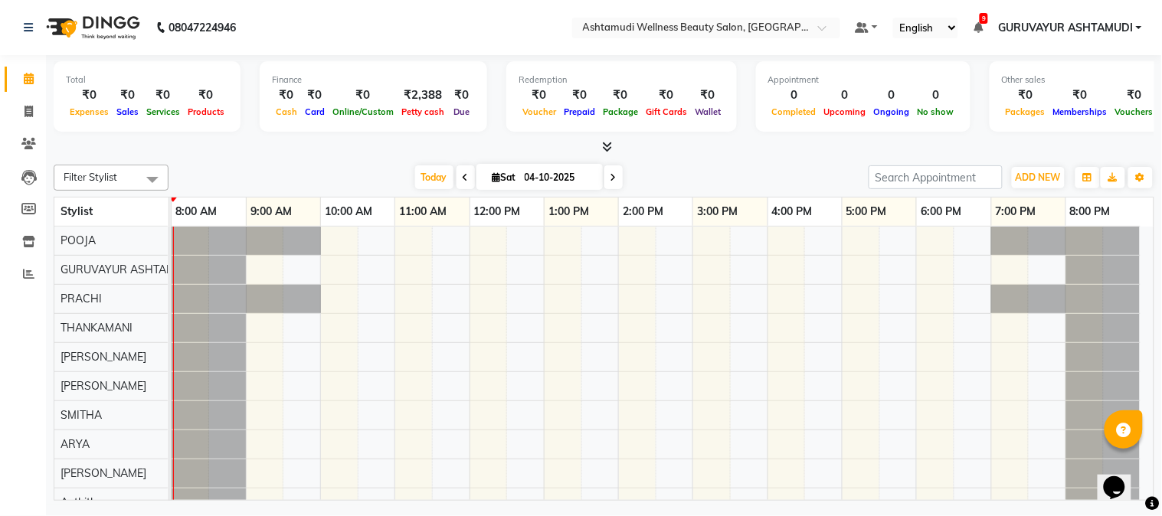
click at [462, 178] on icon at bounding box center [465, 177] width 6 height 9
type input "03-10-2025"
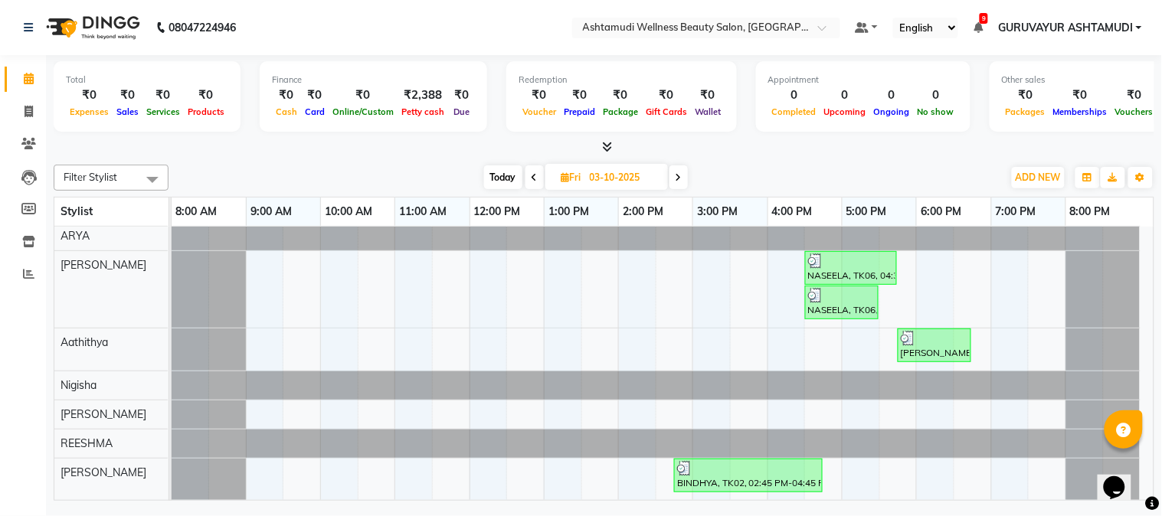
scroll to position [192, 0]
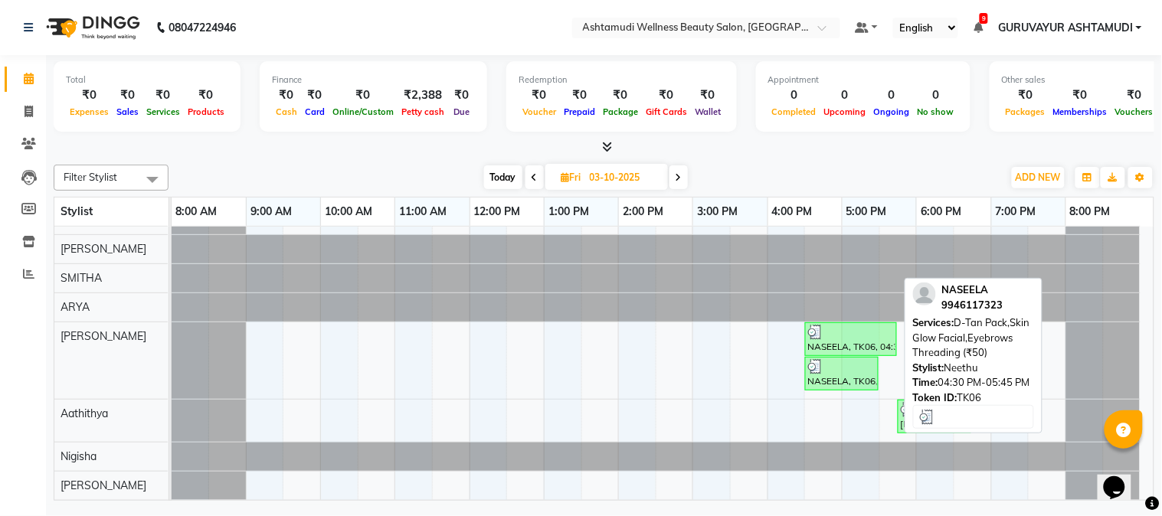
click at [859, 345] on div "NASEELA, TK06, 04:30 PM-05:45 PM, D-Tan Pack,Skin Glow Facial,Eyebrows Threadin…" at bounding box center [850, 339] width 89 height 29
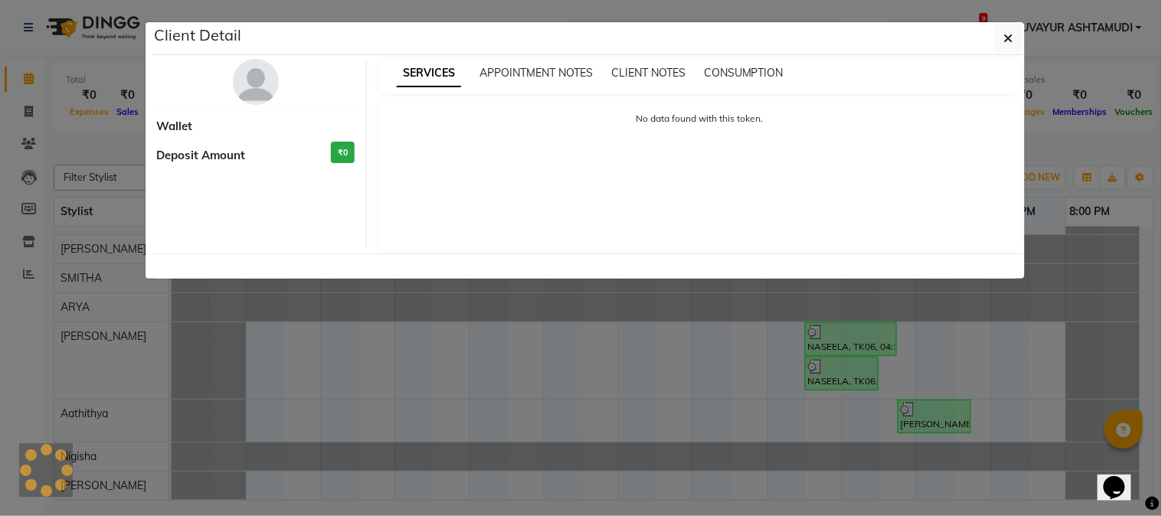
select select "3"
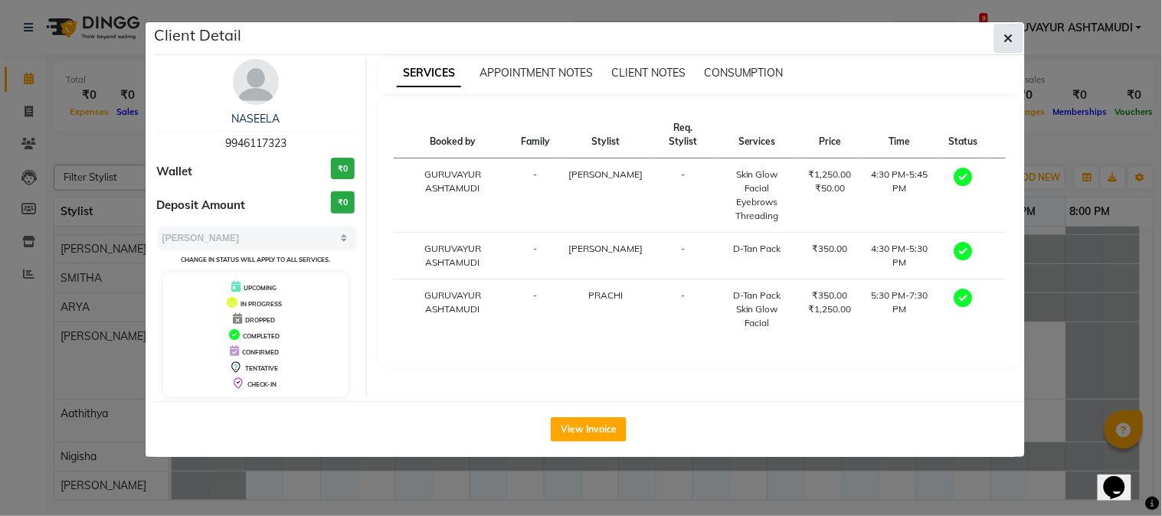
click at [999, 36] on button "button" at bounding box center [1008, 38] width 29 height 29
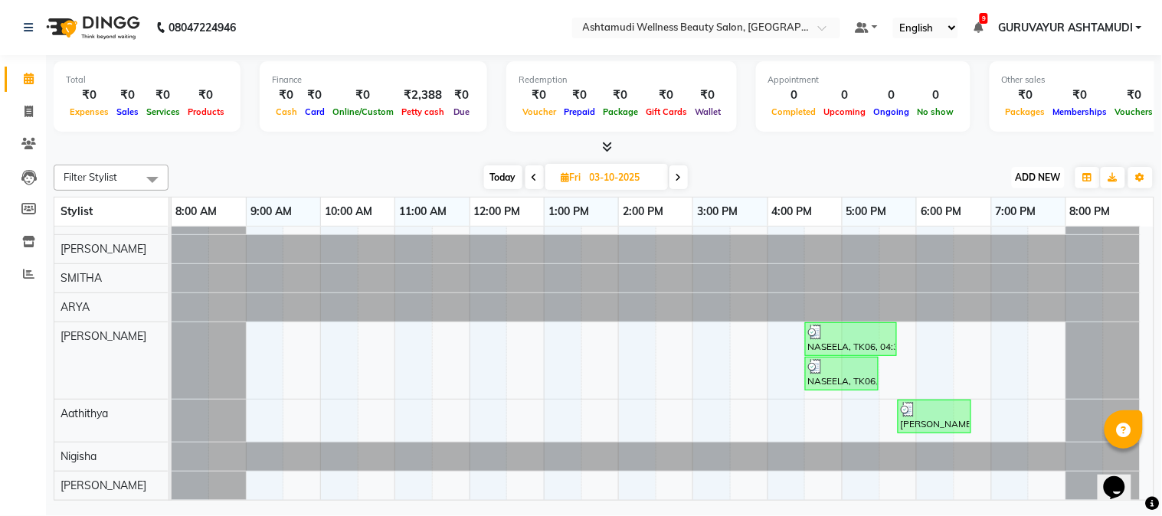
click at [1034, 172] on span "ADD NEW" at bounding box center [1037, 177] width 45 height 11
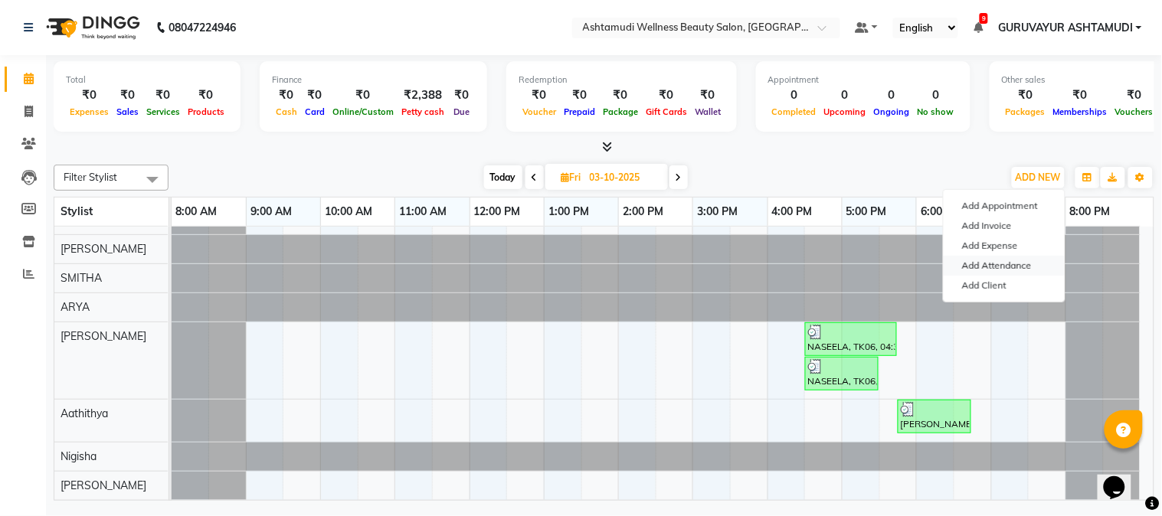
click at [1007, 259] on link "Add Attendance" at bounding box center [1003, 266] width 121 height 20
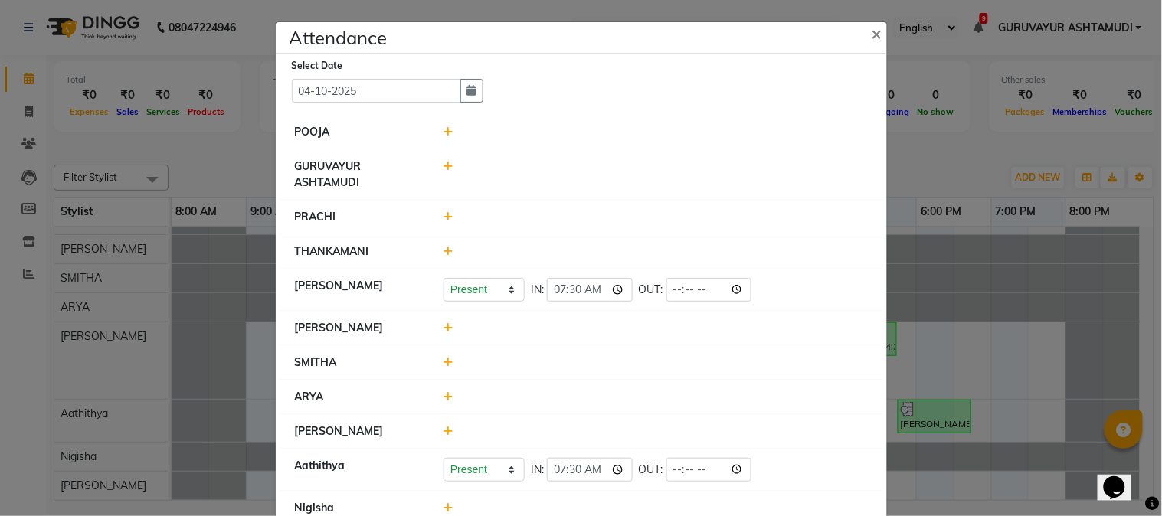
click at [443, 253] on icon at bounding box center [448, 251] width 10 height 11
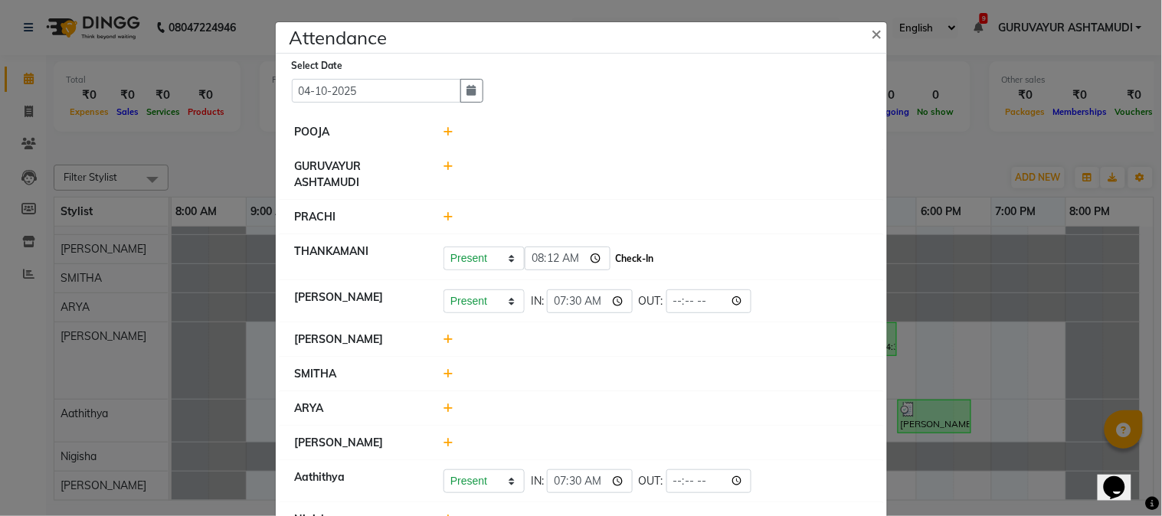
click at [617, 256] on button "Check-In" at bounding box center [635, 258] width 46 height 21
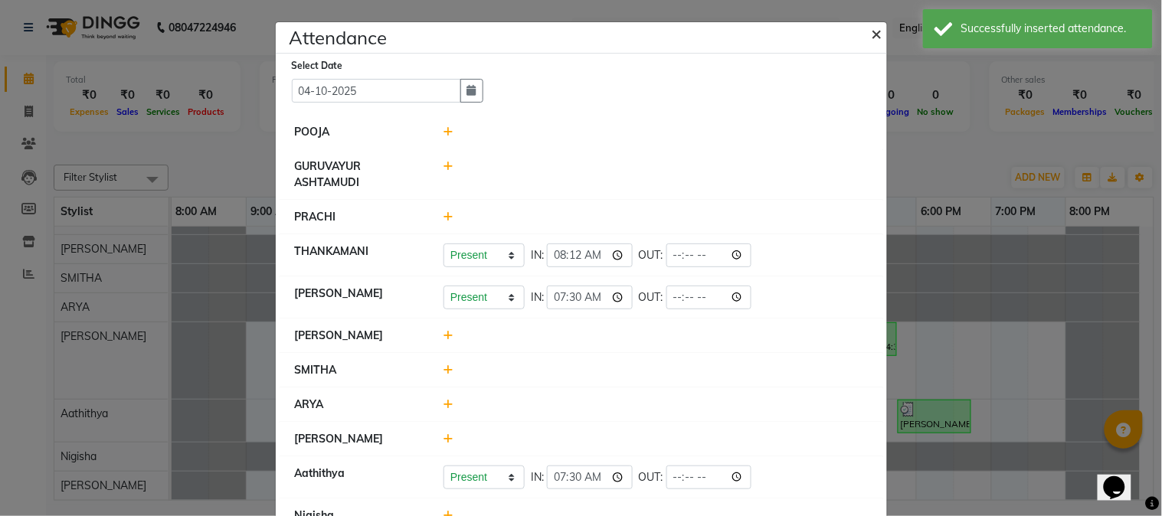
click at [871, 37] on span "×" at bounding box center [876, 32] width 11 height 23
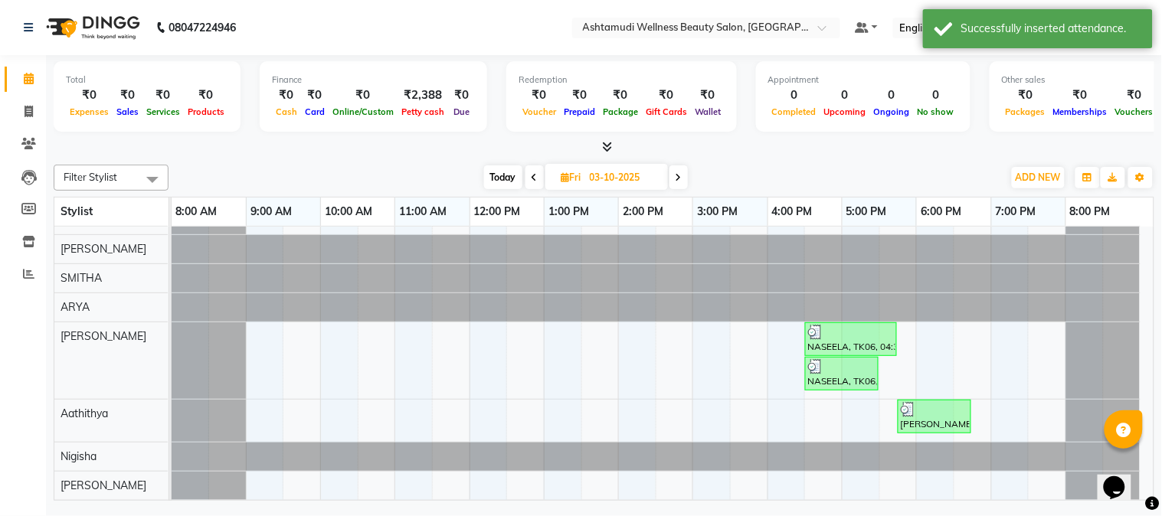
click at [503, 178] on span "Today" at bounding box center [503, 177] width 38 height 24
type input "04-10-2025"
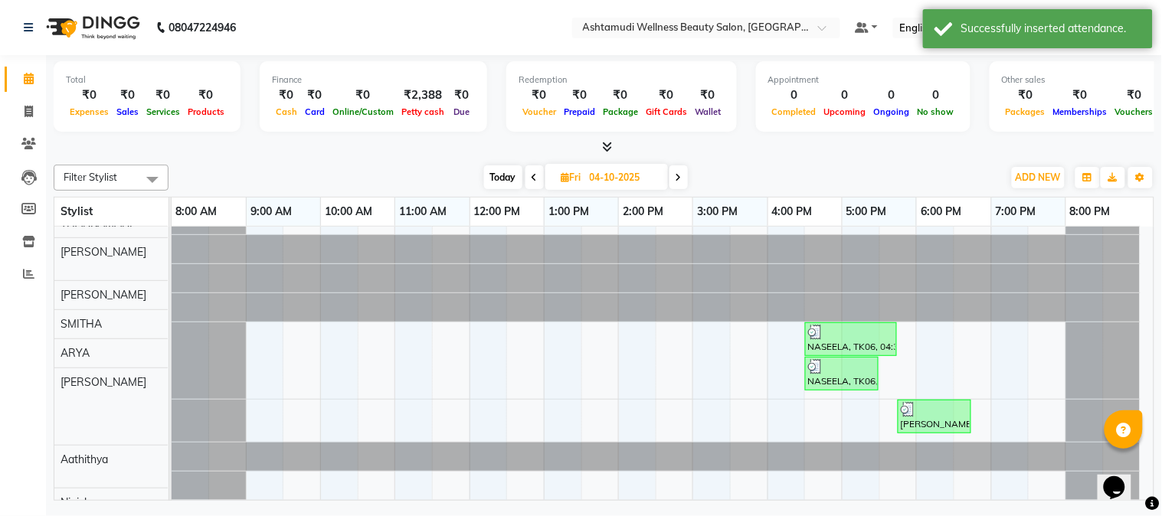
scroll to position [146, 0]
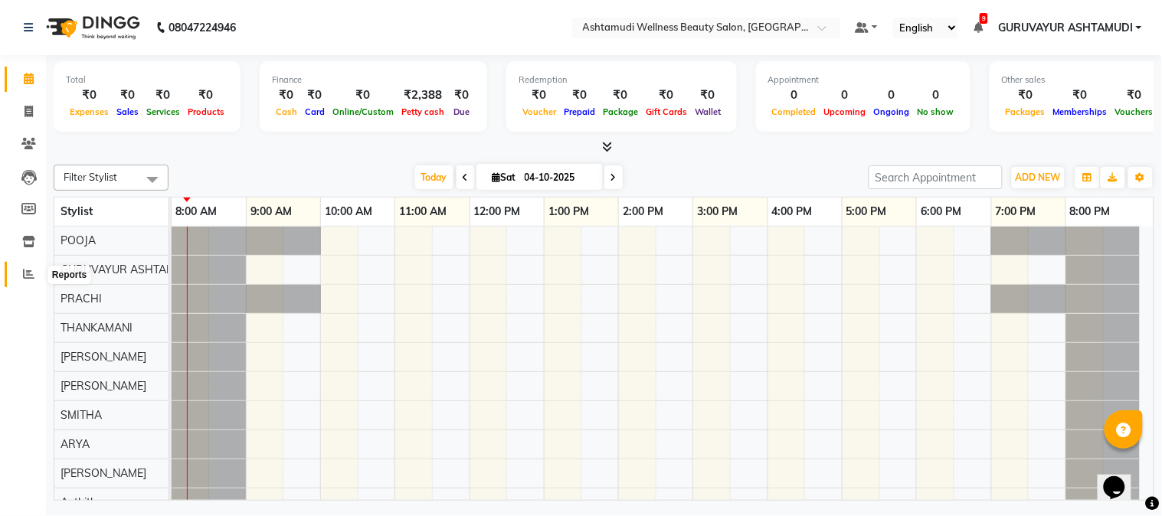
click at [31, 268] on span at bounding box center [28, 275] width 27 height 18
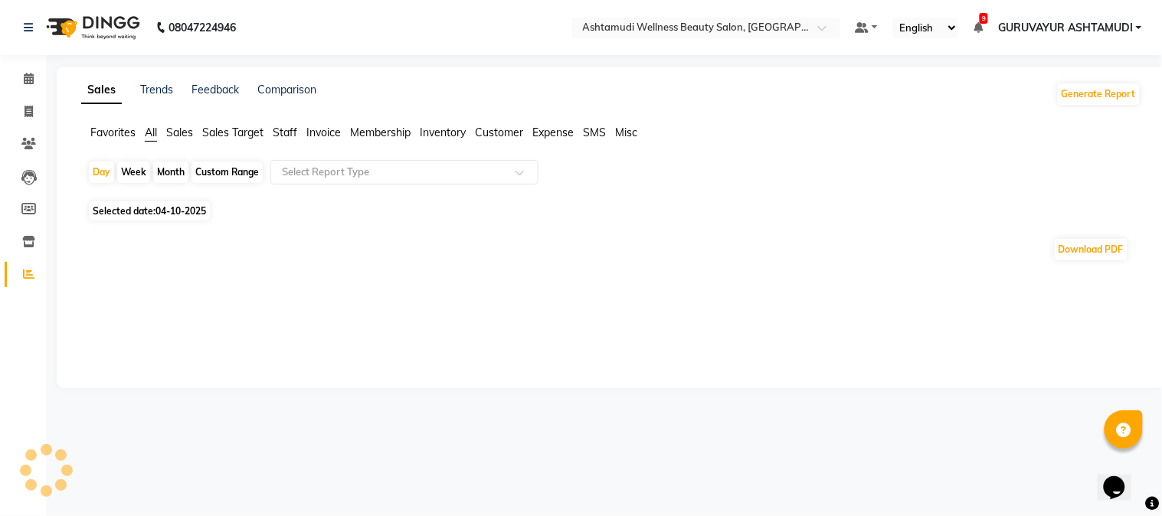
click at [171, 208] on span "04-10-2025" at bounding box center [180, 210] width 51 height 11
select select "10"
select select "2025"
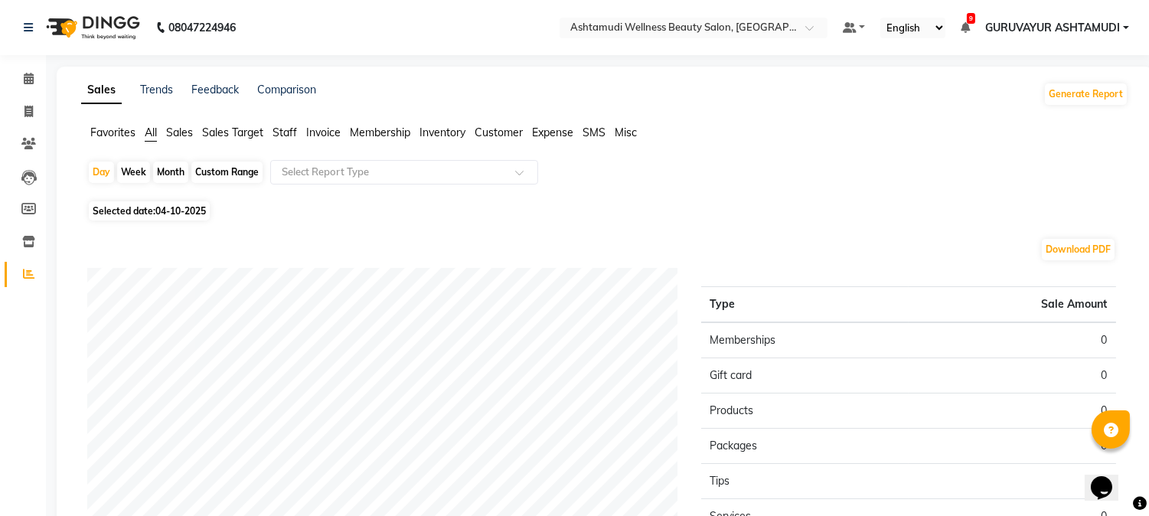
click at [190, 213] on span "04-10-2025" at bounding box center [180, 210] width 51 height 11
select select "10"
select select "2025"
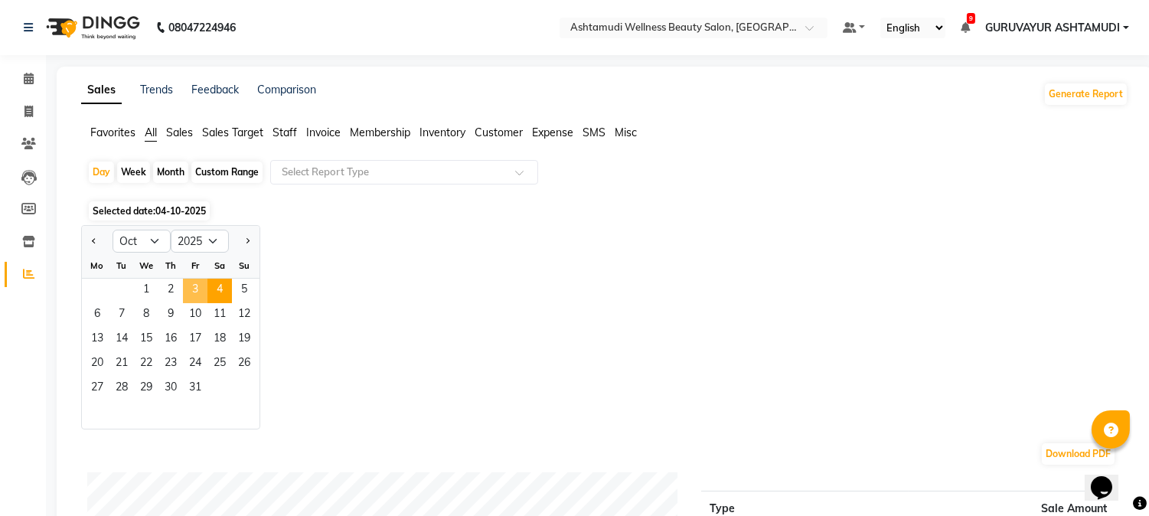
click at [197, 293] on span "3" at bounding box center [195, 291] width 25 height 25
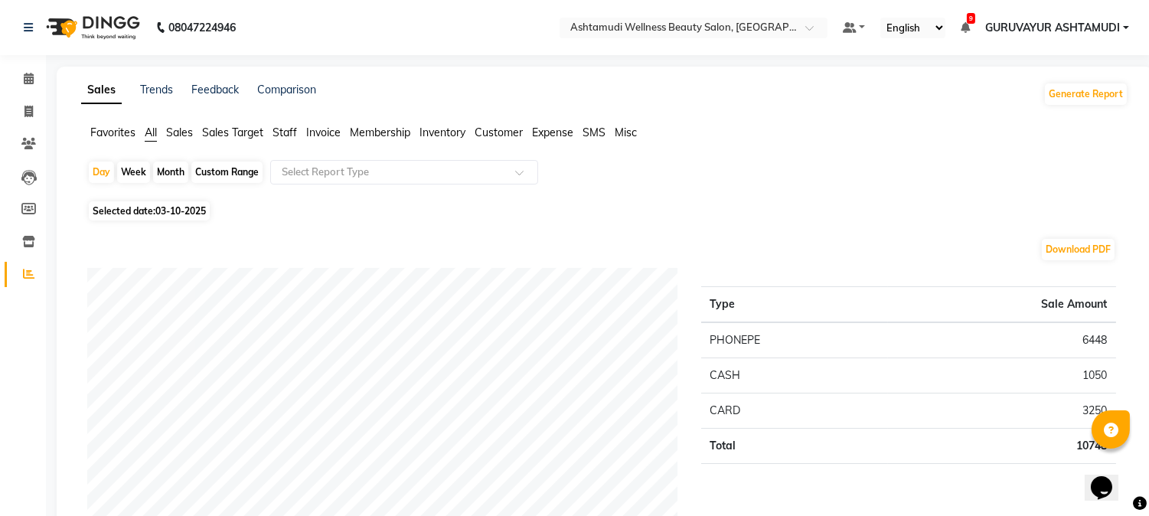
click at [551, 132] on span "Expense" at bounding box center [552, 133] width 41 height 14
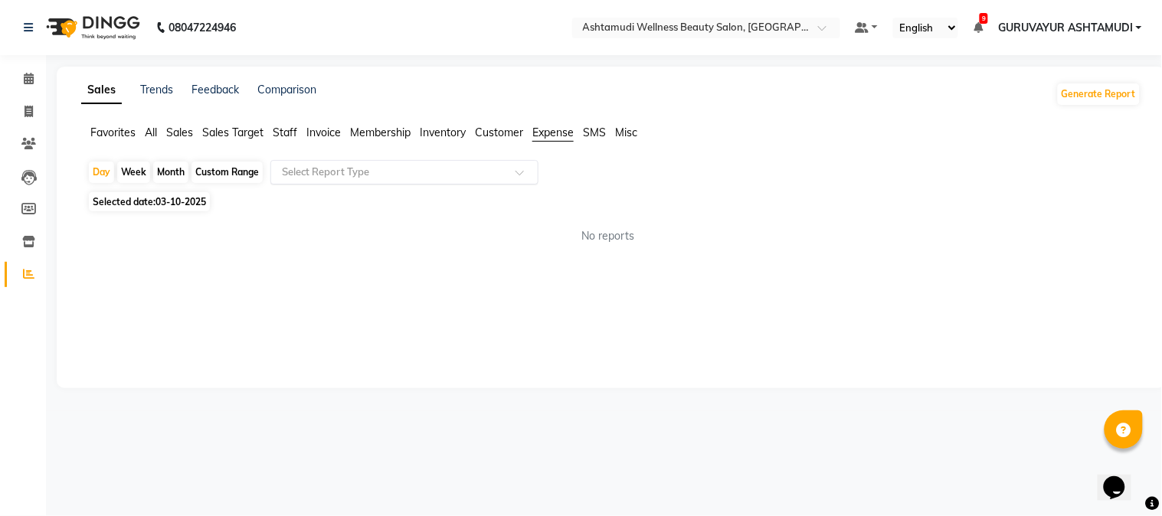
click at [447, 177] on input "text" at bounding box center [389, 172] width 221 height 15
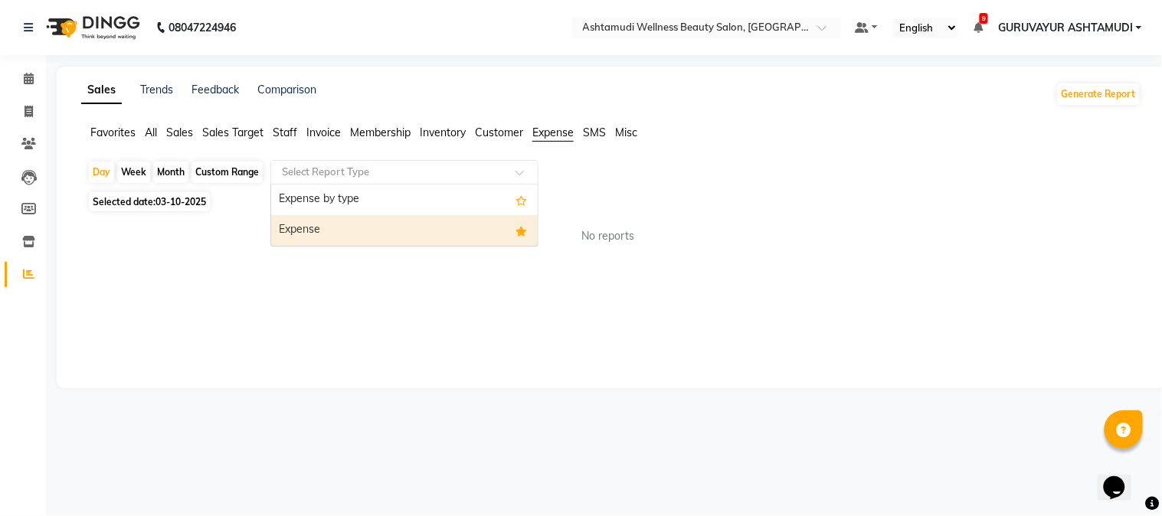
click at [426, 228] on div "Expense" at bounding box center [404, 230] width 266 height 31
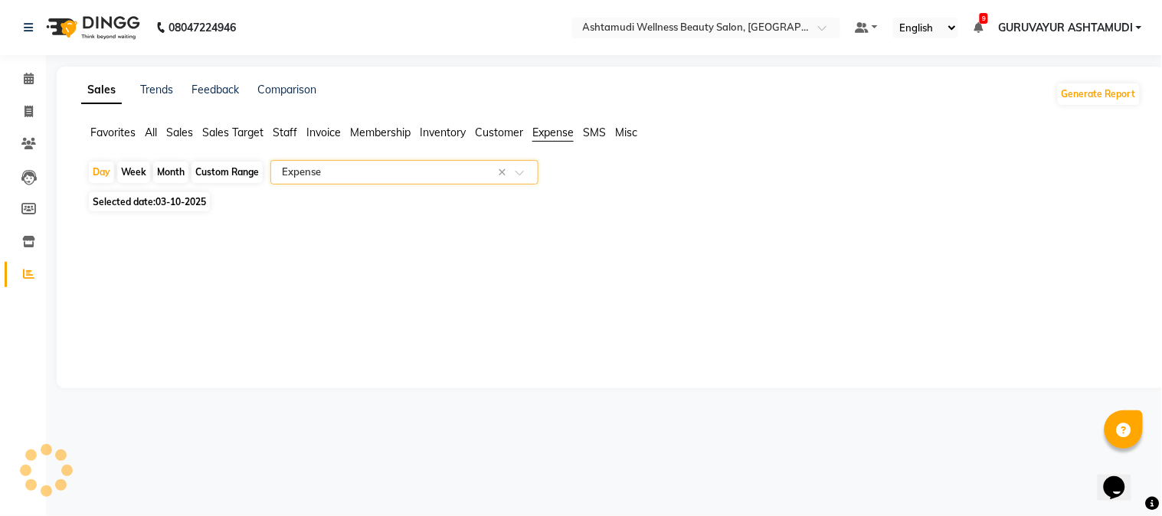
select select "filtered_report"
select select "csv"
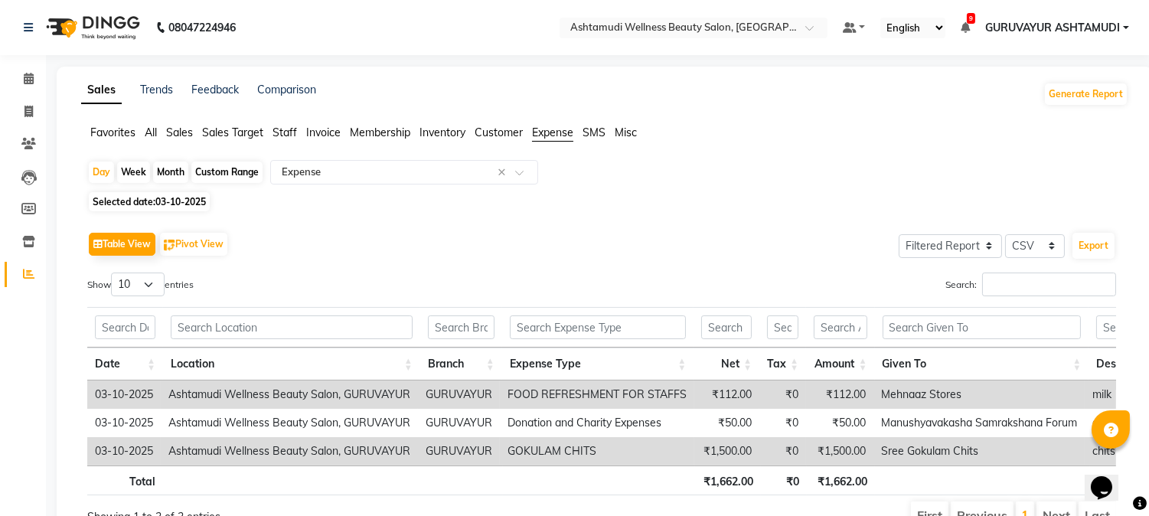
click at [129, 136] on span "Favorites" at bounding box center [112, 133] width 45 height 14
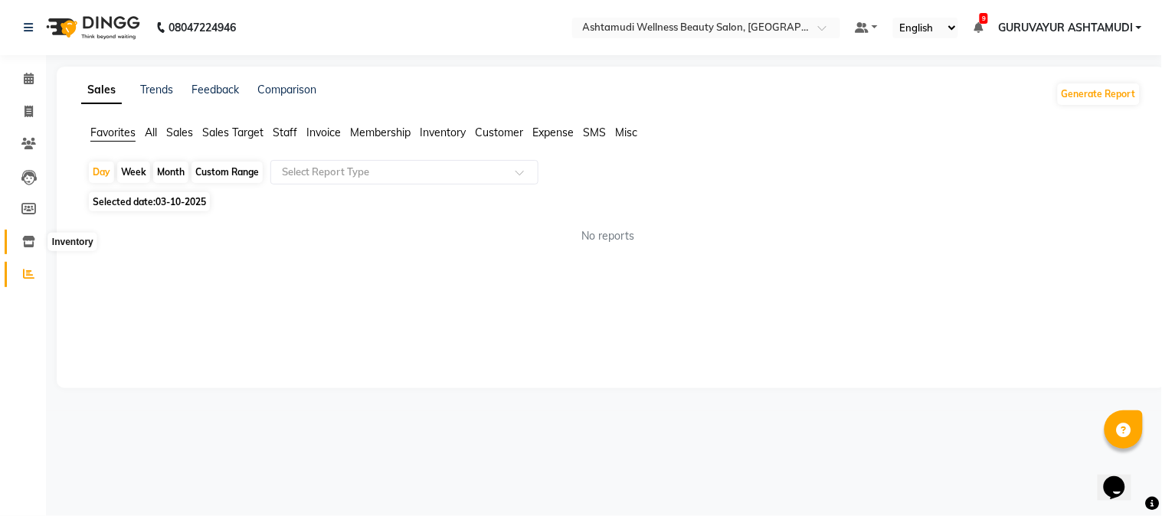
click at [25, 234] on span at bounding box center [28, 243] width 27 height 18
select select
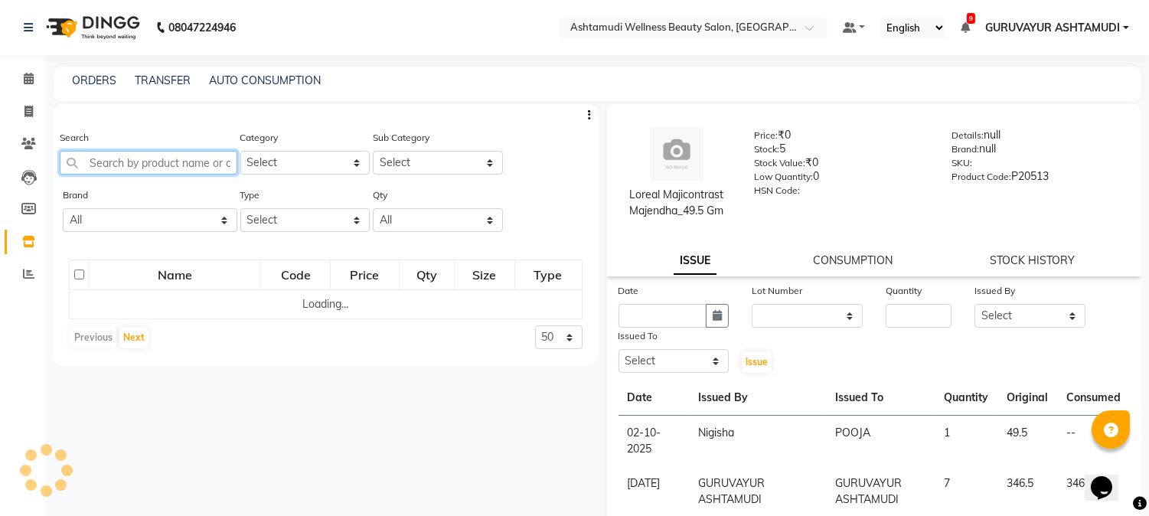
click at [118, 165] on input "text" at bounding box center [149, 163] width 178 height 24
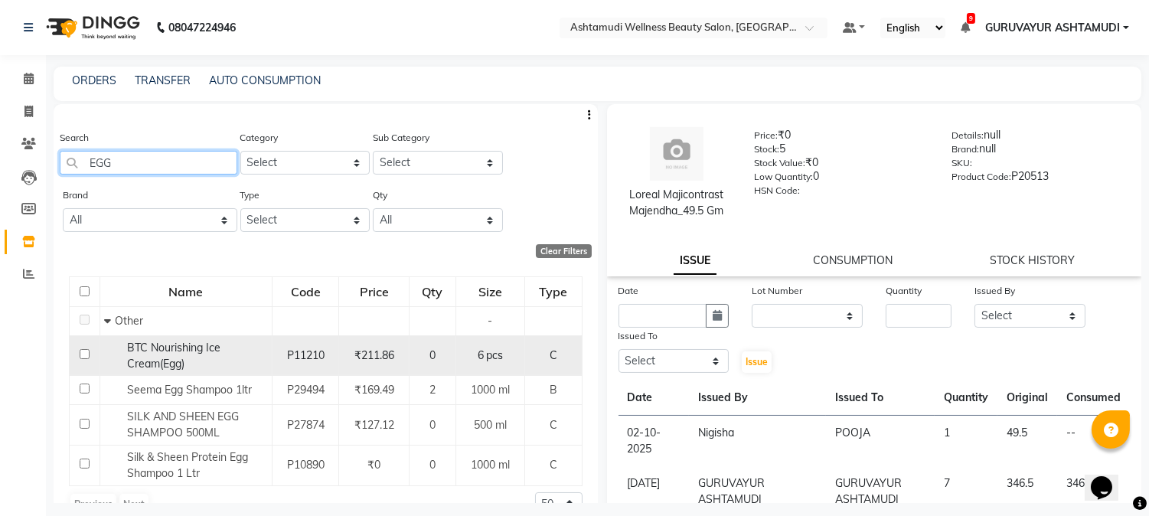
type input "EGG"
click at [81, 355] on input "checkbox" at bounding box center [85, 354] width 10 height 10
checkbox input "true"
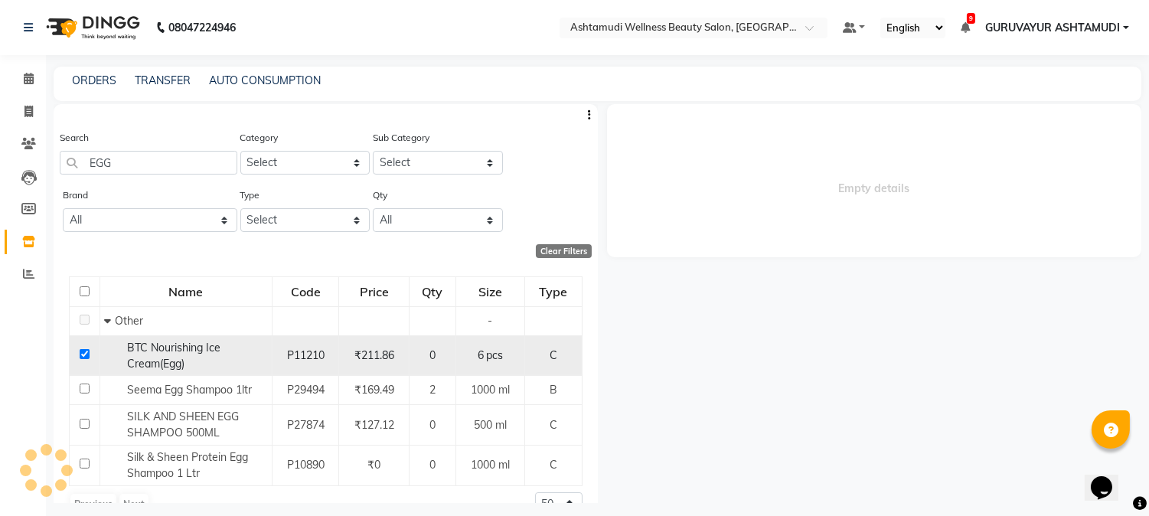
select select
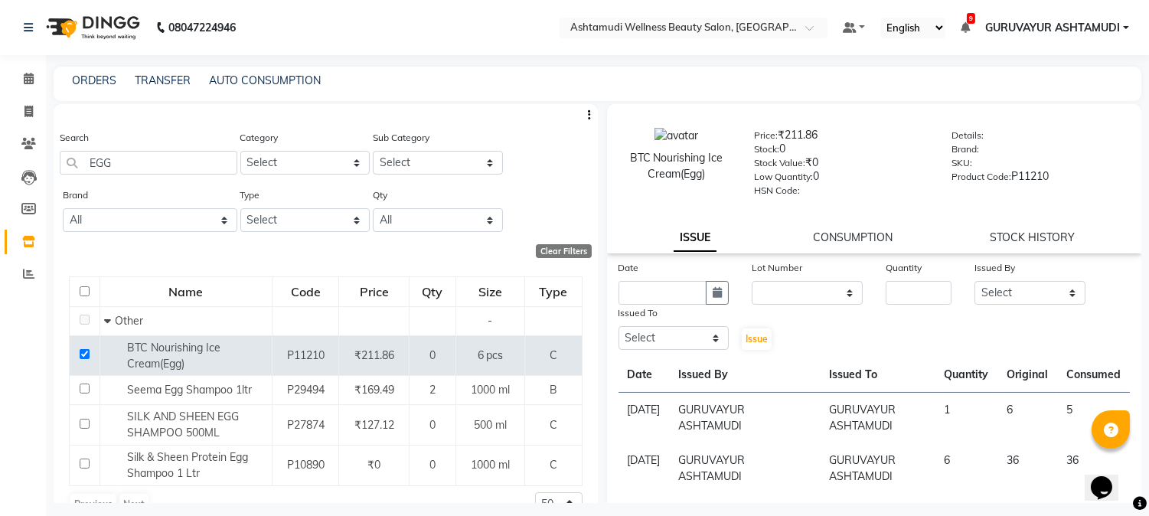
click at [851, 227] on div "BTC Nourishing Ice Cream(Egg) Price: ₹211.86 Stock: 0 Stock Value: ₹0 Low Quant…" at bounding box center [874, 178] width 535 height 149
click at [846, 243] on link "CONSUMPTION" at bounding box center [853, 237] width 80 height 14
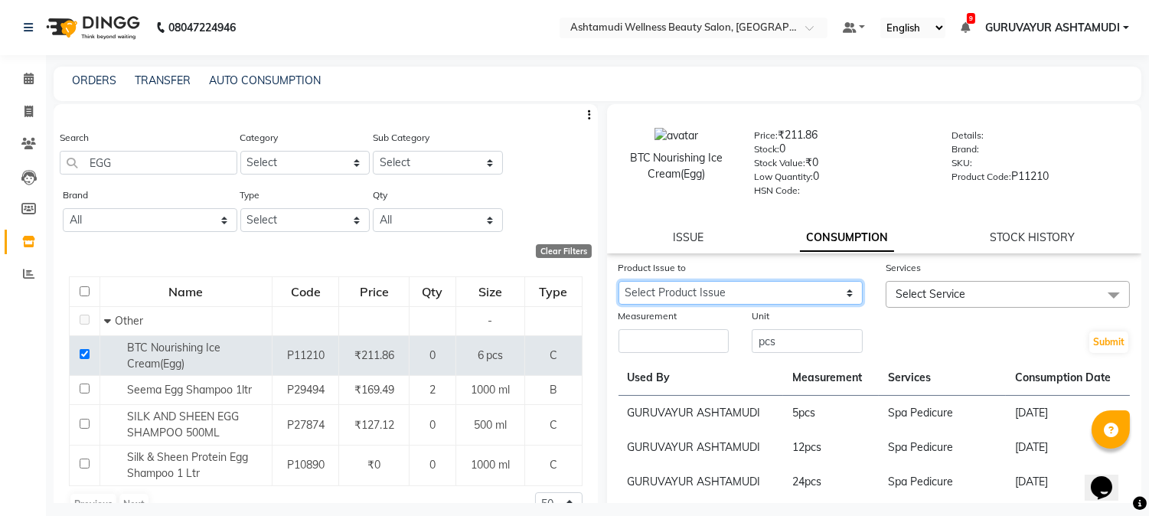
click at [828, 300] on select "Select Product Issue 2025-05-31, Issued to: GURUVAYUR ASHTAMUDI, Balance: 1" at bounding box center [741, 293] width 244 height 24
select select "967078"
click at [619, 282] on select "Select Product Issue 2025-05-31, Issued to: GURUVAYUR ASHTAMUDI, Balance: 1" at bounding box center [741, 293] width 244 height 24
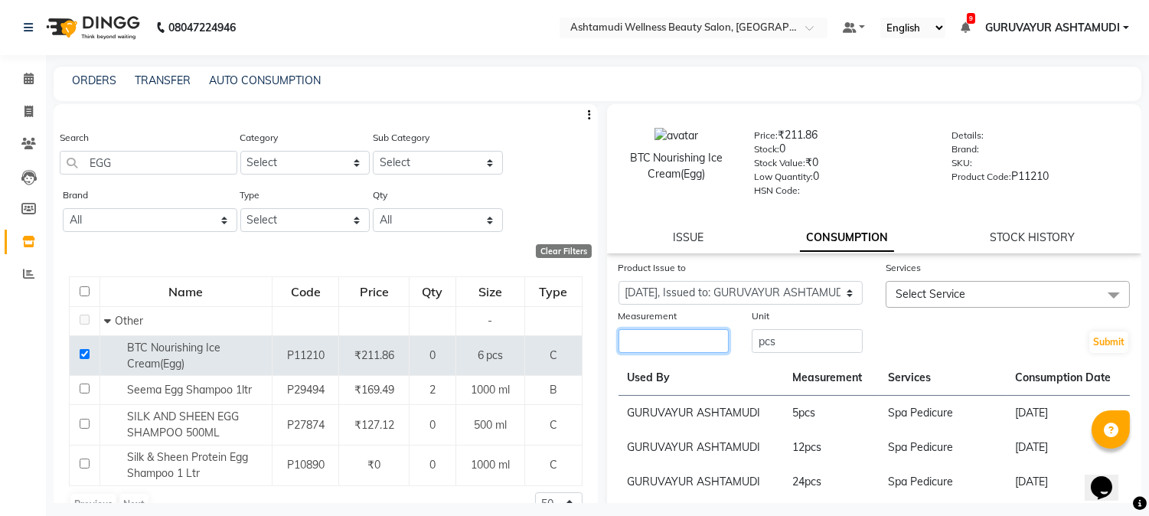
click at [705, 332] on input "number" at bounding box center [674, 341] width 111 height 24
type input "1"
click at [948, 302] on span "Select Service" at bounding box center [1008, 294] width 244 height 27
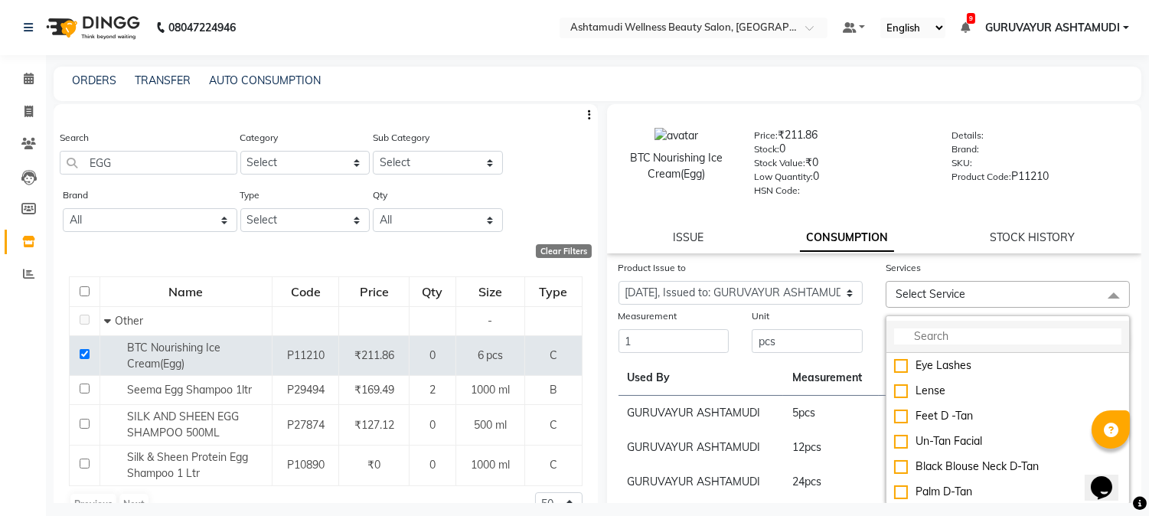
click at [940, 338] on input "multiselect-search" at bounding box center [1007, 336] width 227 height 16
type input "S"
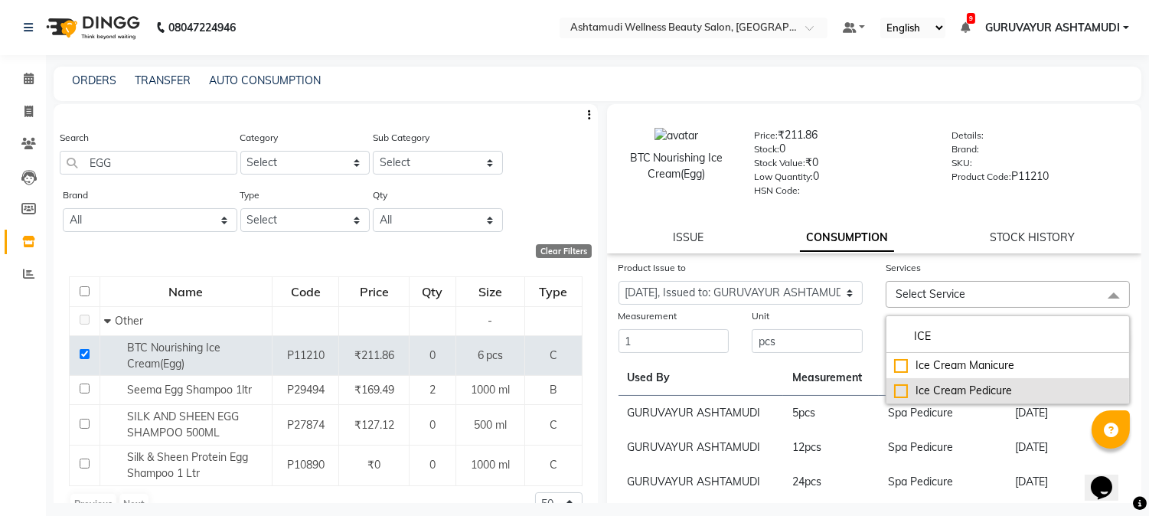
type input "ICE"
click at [894, 387] on div "Ice Cream Pedicure" at bounding box center [1007, 391] width 227 height 16
checkbox input "true"
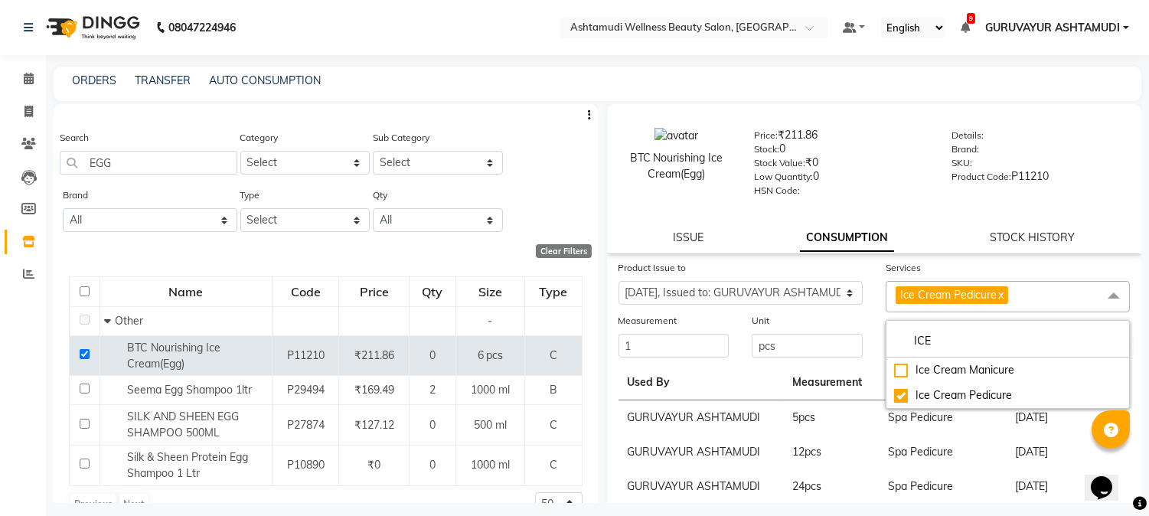
click at [874, 327] on div "Submit" at bounding box center [1007, 335] width 267 height 47
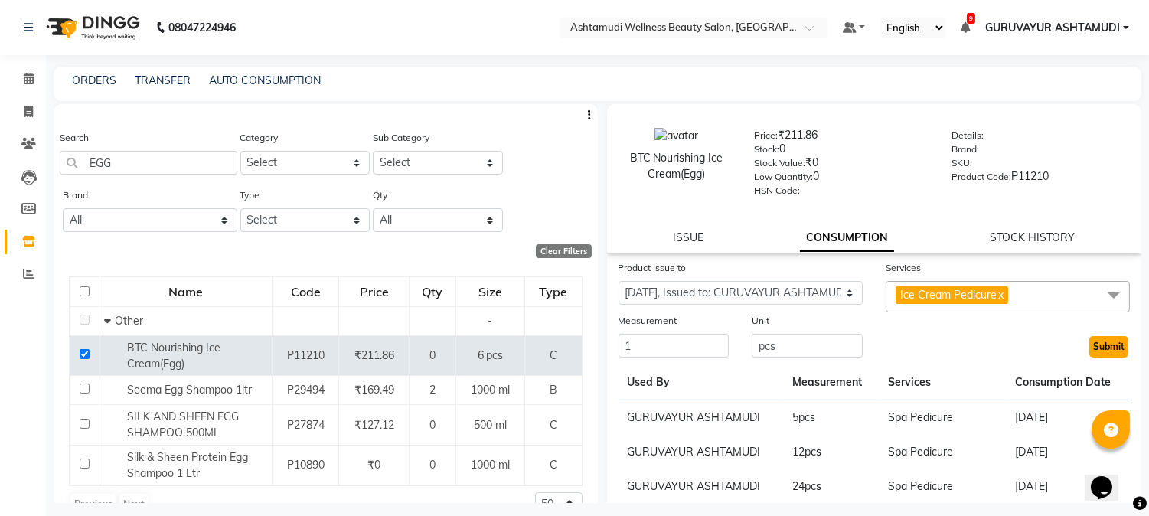
click at [1105, 350] on button "Submit" at bounding box center [1109, 346] width 39 height 21
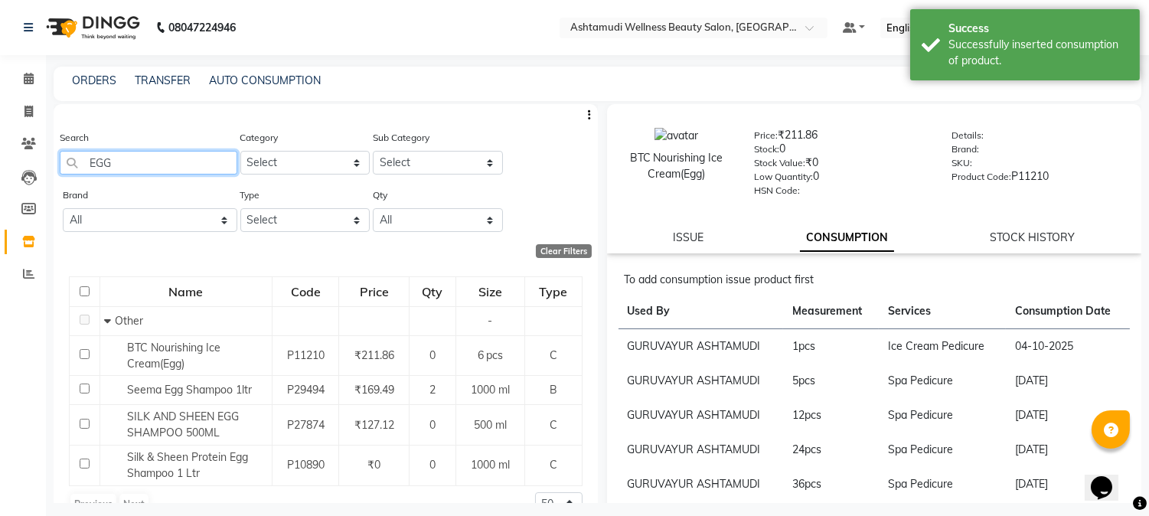
drag, startPoint x: 165, startPoint y: 163, endPoint x: 0, endPoint y: 152, distance: 165.0
click at [0, 152] on app-home "08047224946 Select Location × Ashtamudi Wellness Beauty Salon, Guruvayur Defaul…" at bounding box center [574, 263] width 1149 height 526
